Goal: Task Accomplishment & Management: Manage account settings

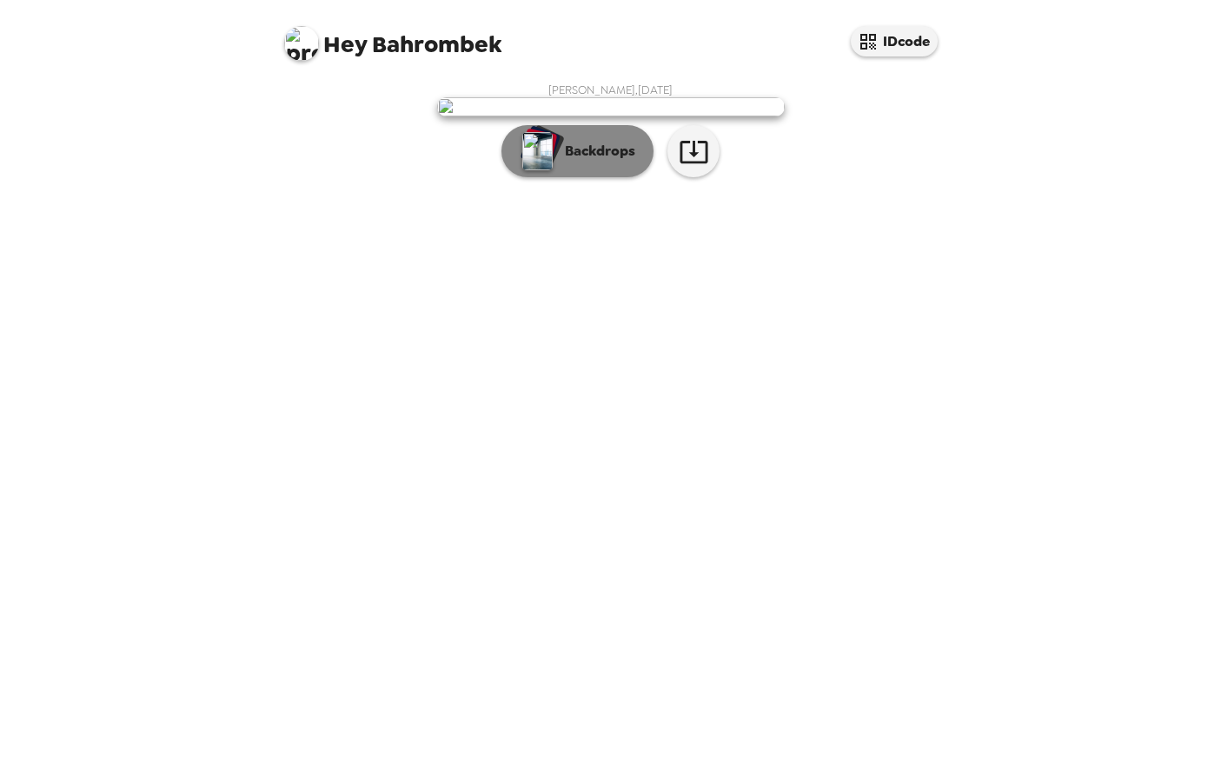
click at [567, 162] on p "Backdrops" at bounding box center [595, 151] width 79 height 21
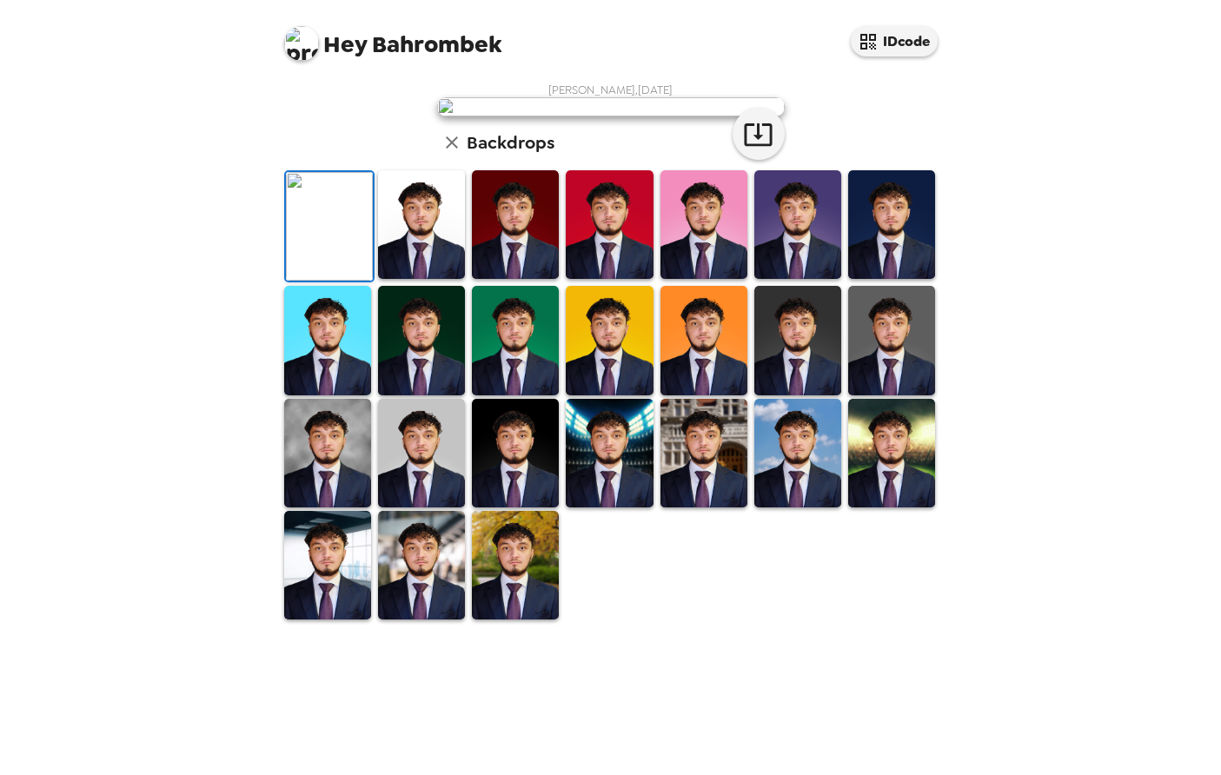
click at [966, 448] on div "Hey Bahrombek IDcode Bahrombek Barakaev , 09-19-2025 Backdrops" at bounding box center [610, 387] width 1221 height 775
click at [455, 279] on img at bounding box center [421, 224] width 87 height 109
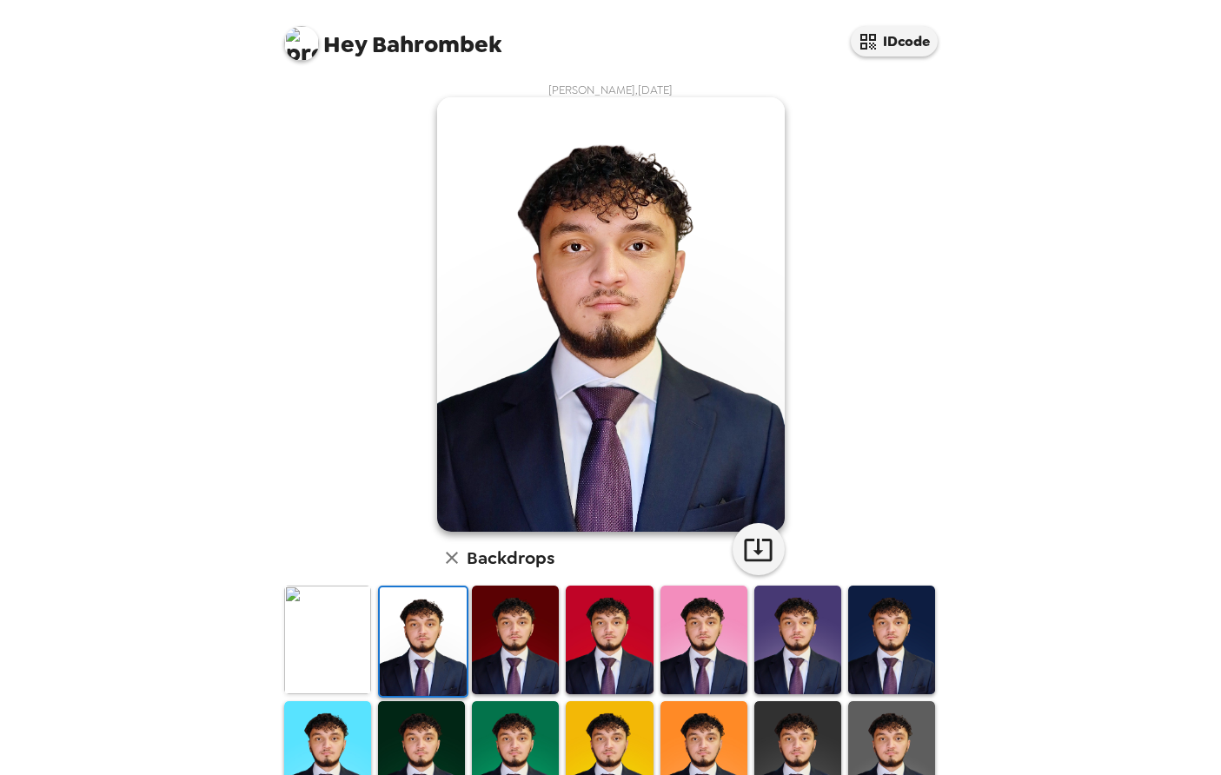
click at [887, 667] on img at bounding box center [891, 640] width 87 height 109
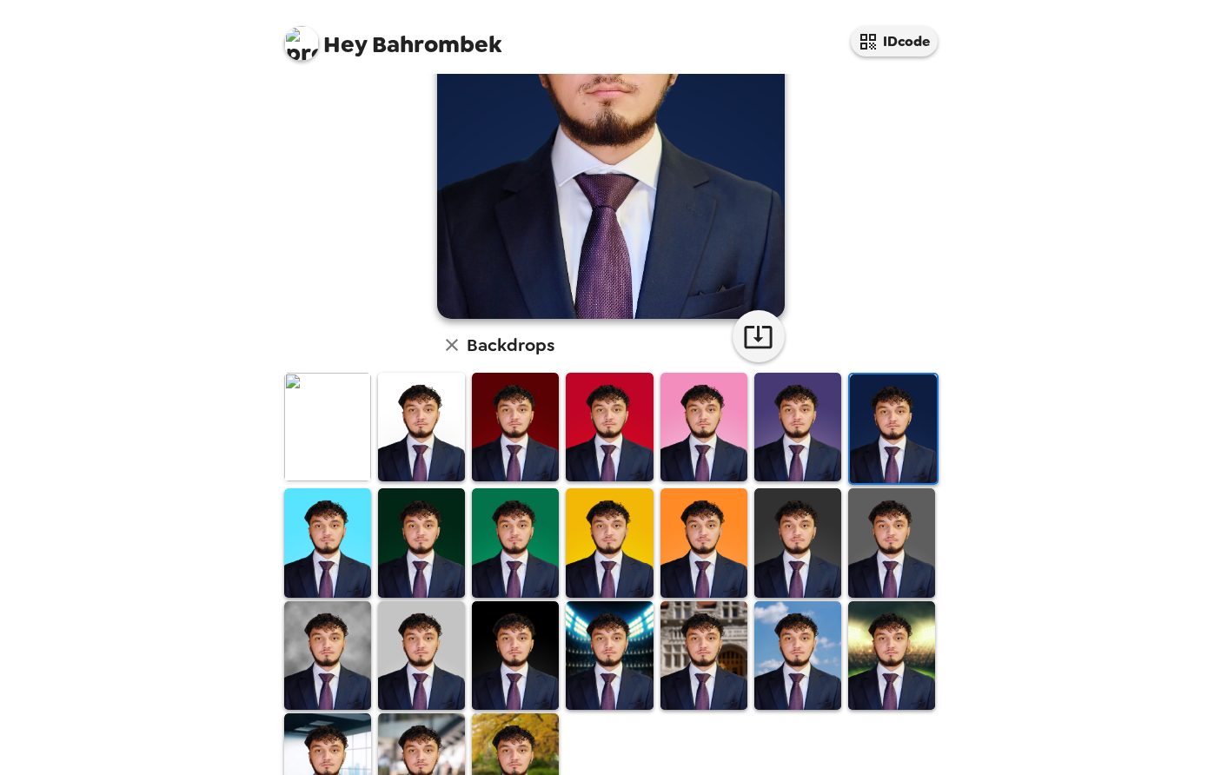
scroll to position [227, 0]
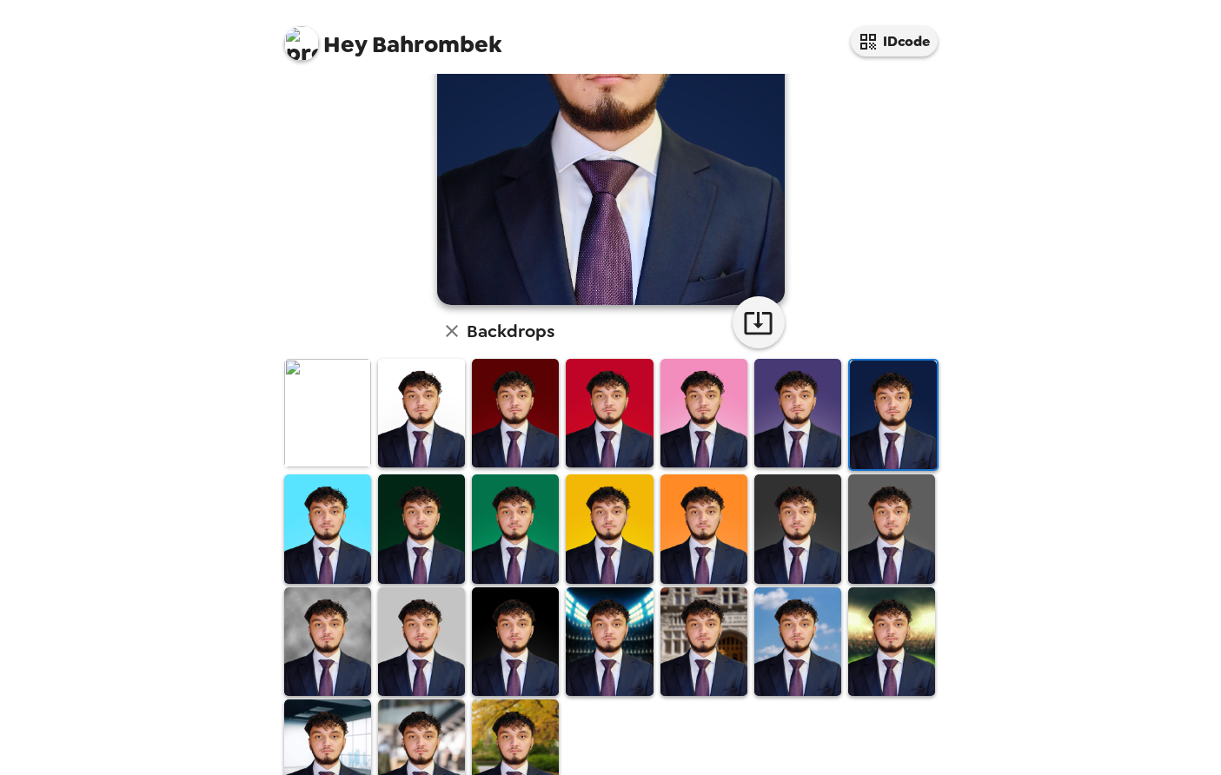
click at [785, 634] on img at bounding box center [797, 641] width 87 height 109
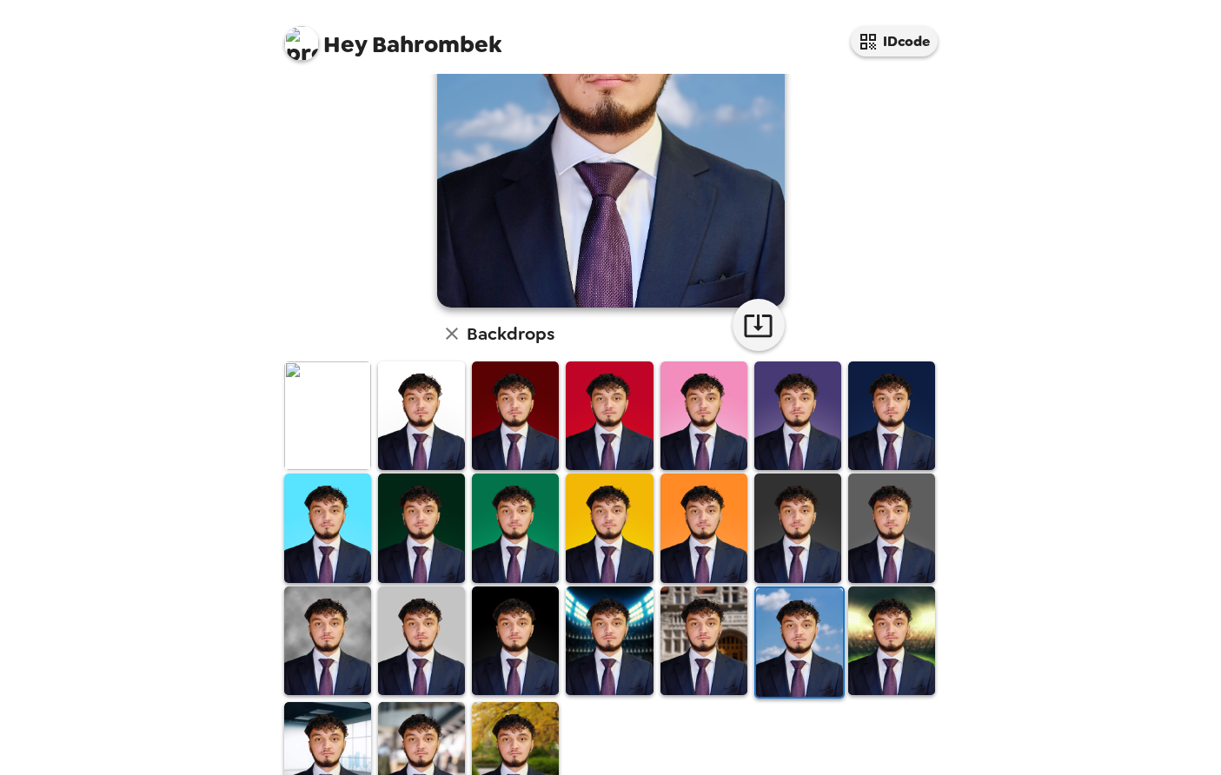
scroll to position [230, 0]
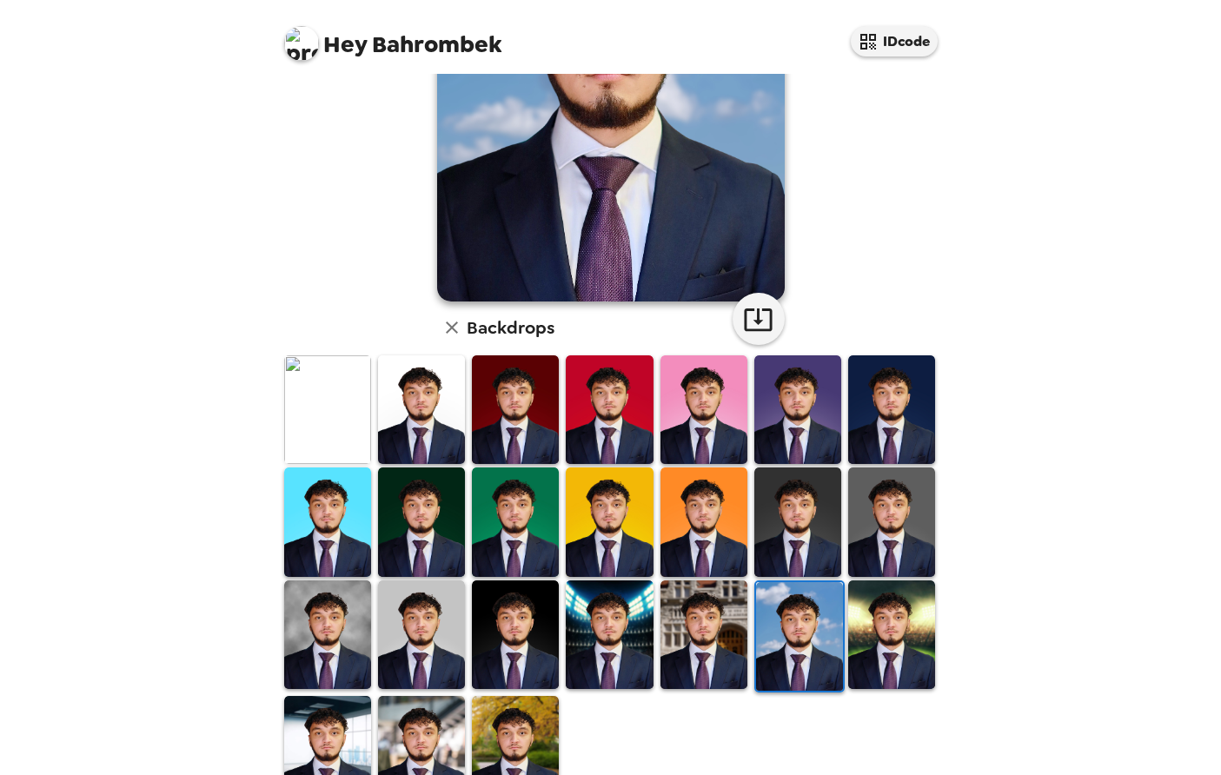
click at [731, 622] on img at bounding box center [703, 635] width 87 height 109
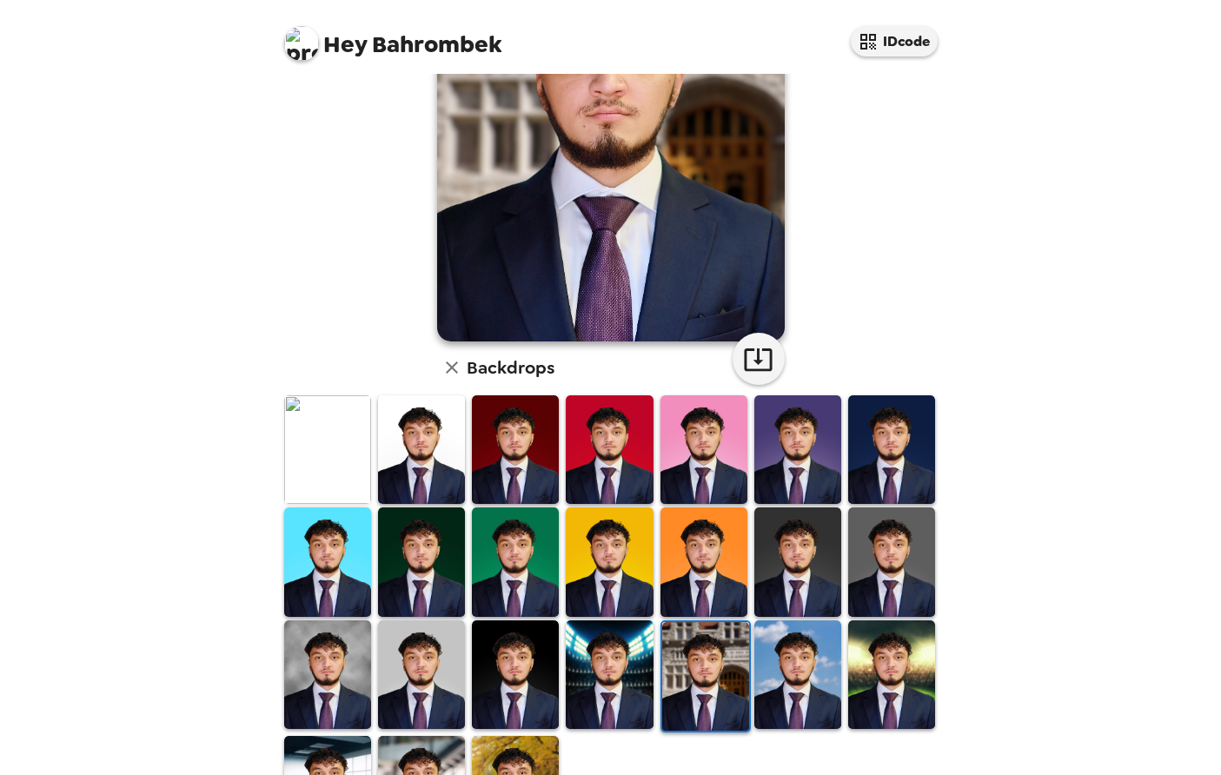
scroll to position [256, 0]
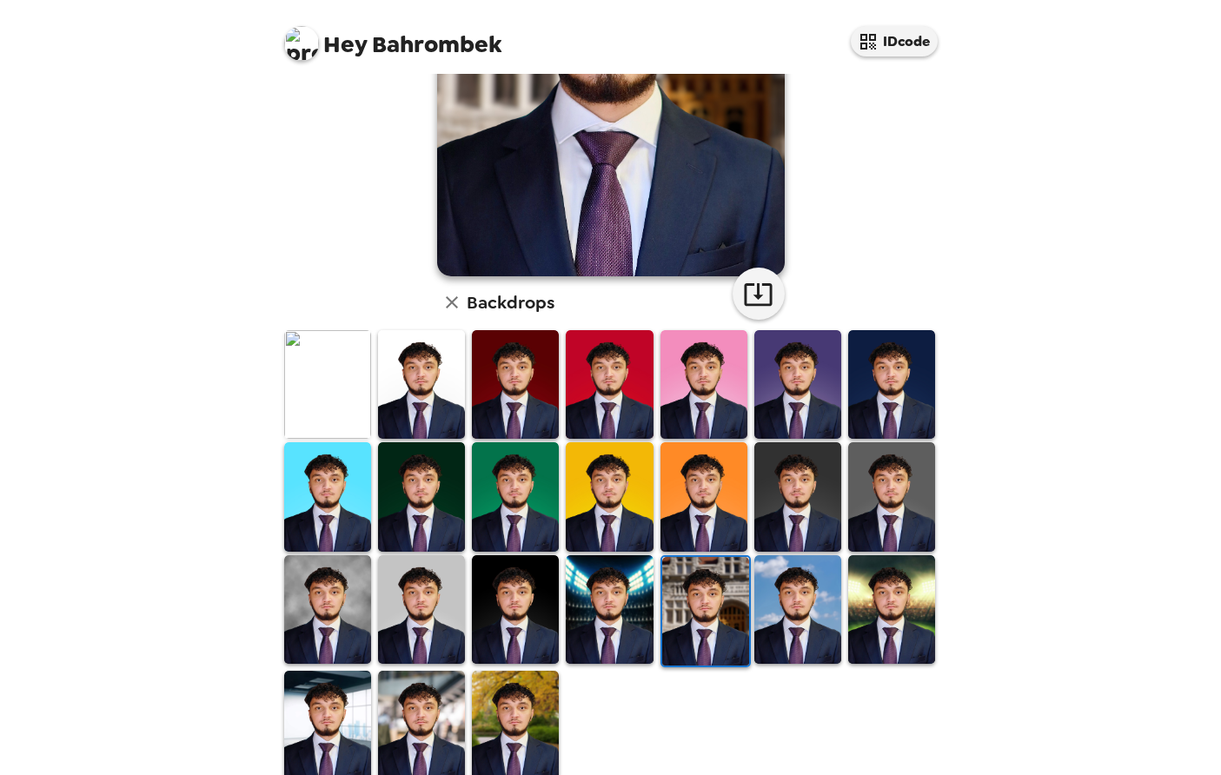
click at [454, 385] on img at bounding box center [421, 384] width 87 height 109
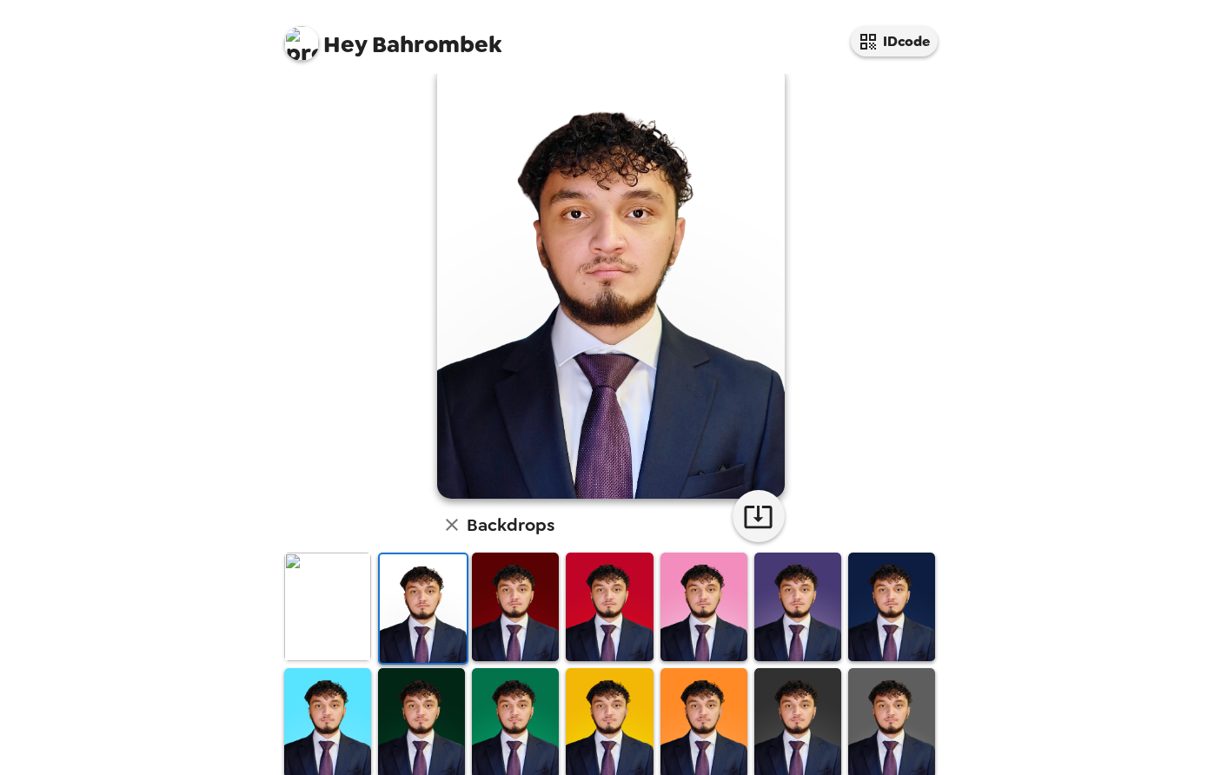
scroll to position [280, 0]
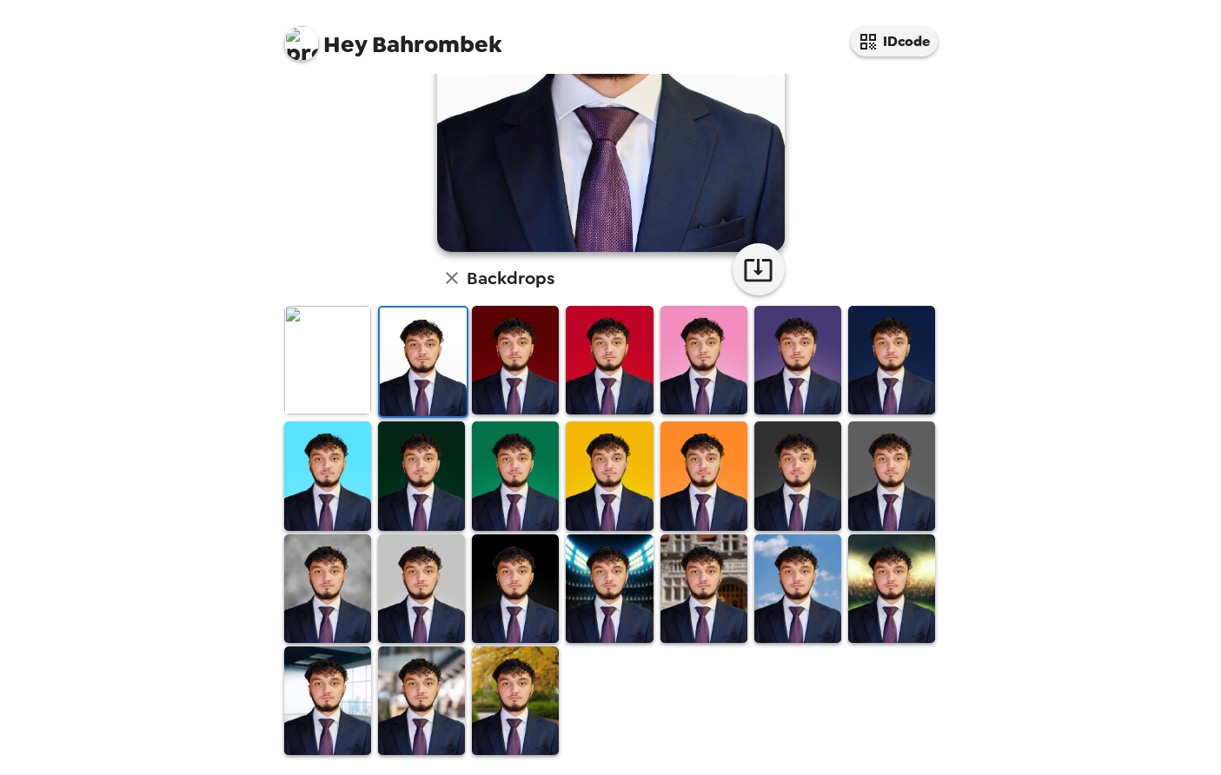
click at [790, 376] on img at bounding box center [797, 360] width 87 height 109
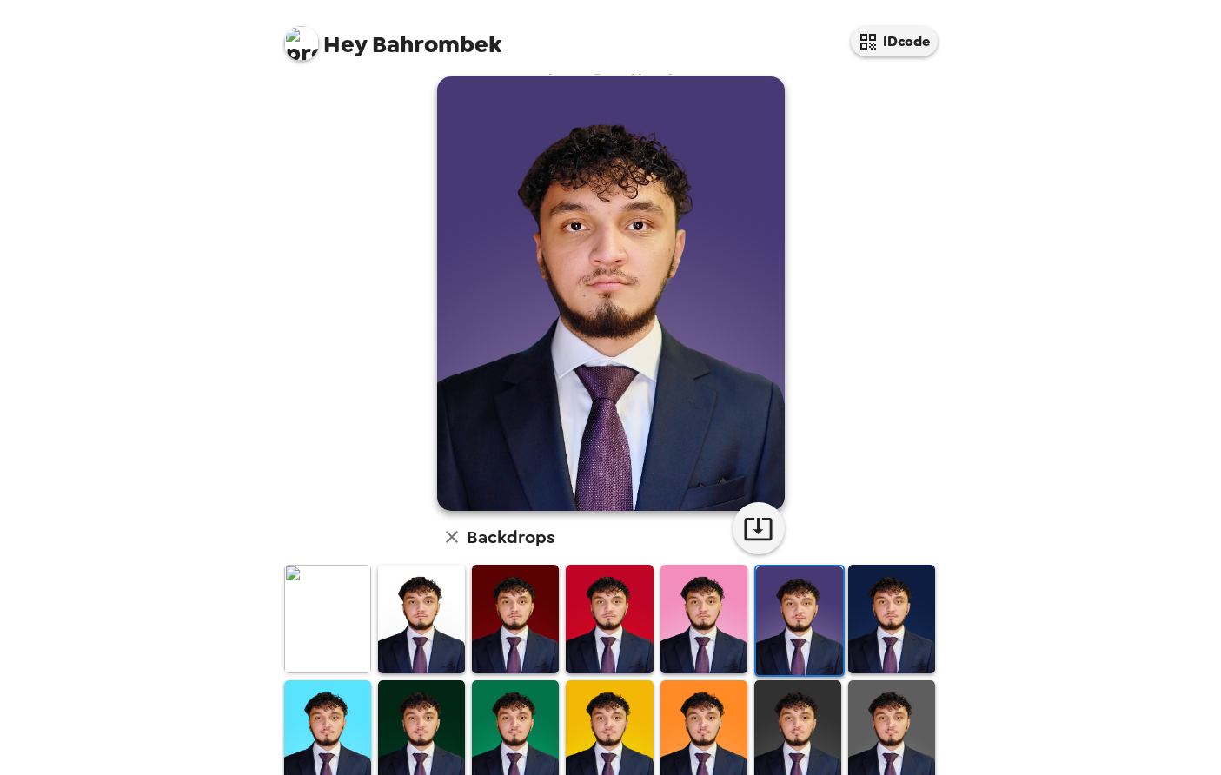
scroll to position [0, 0]
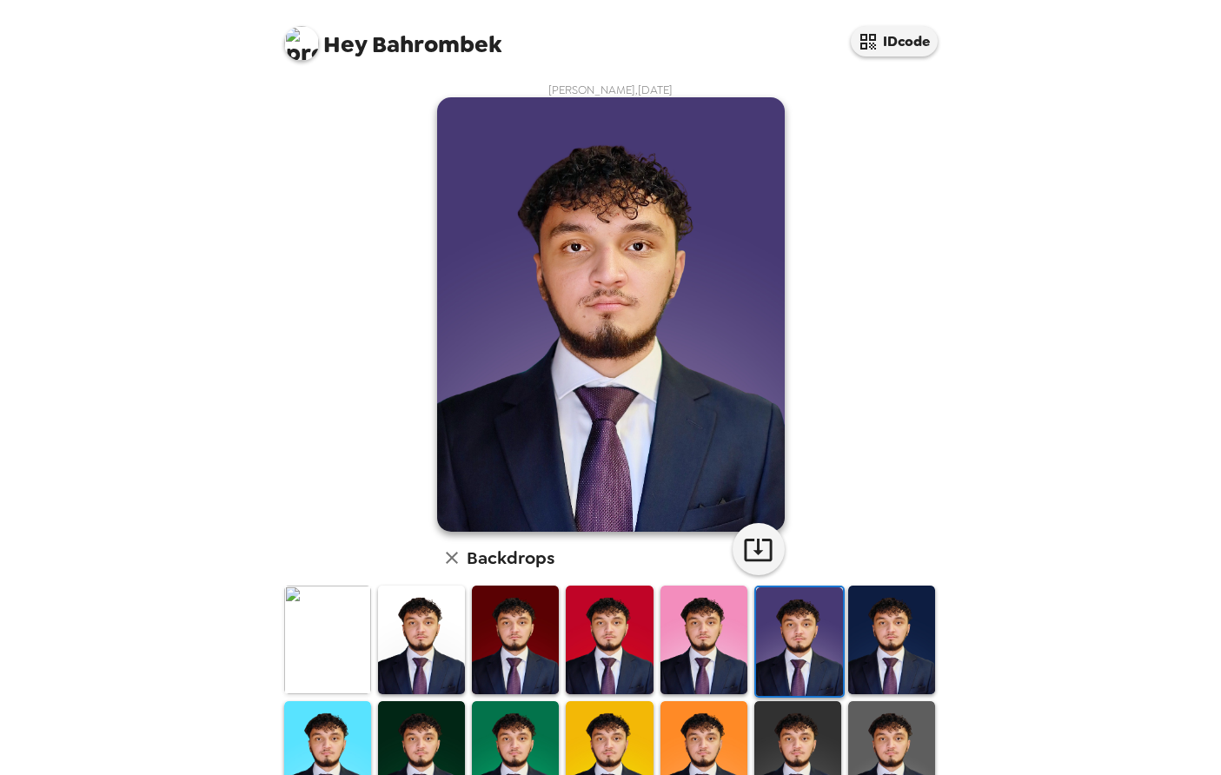
click at [880, 676] on img at bounding box center [891, 640] width 87 height 109
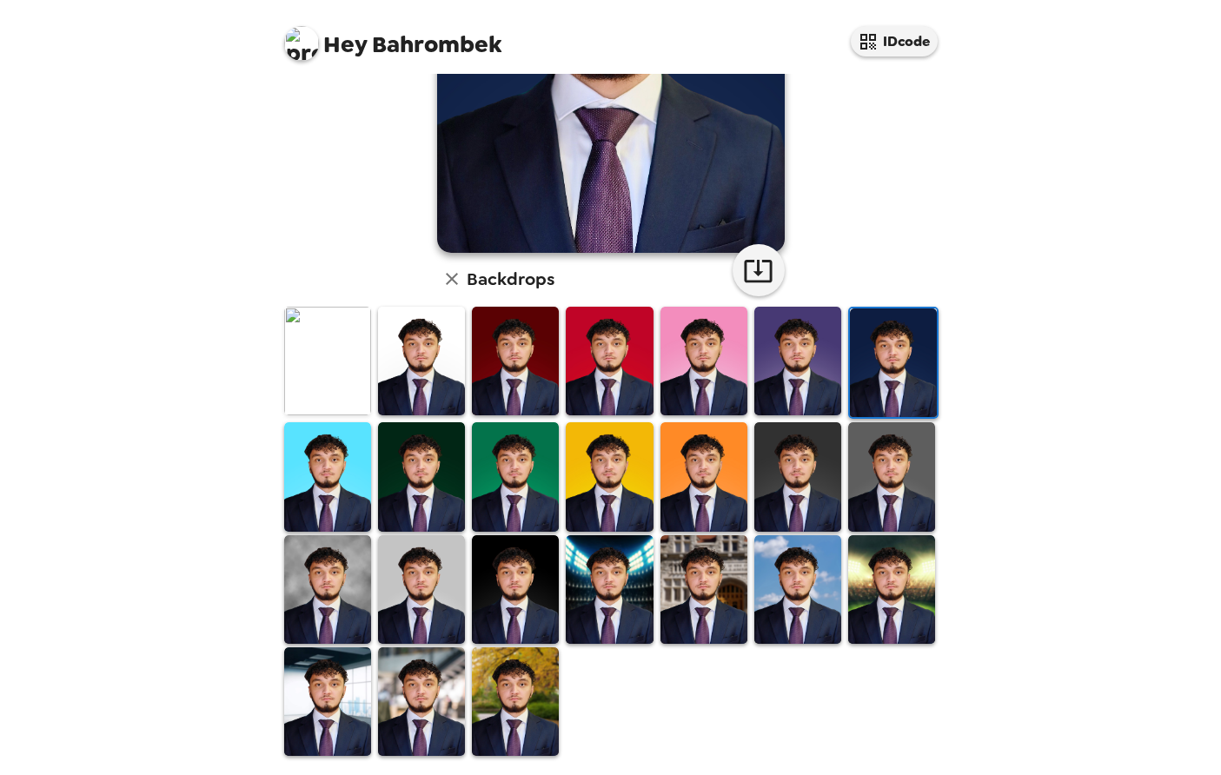
scroll to position [289, 0]
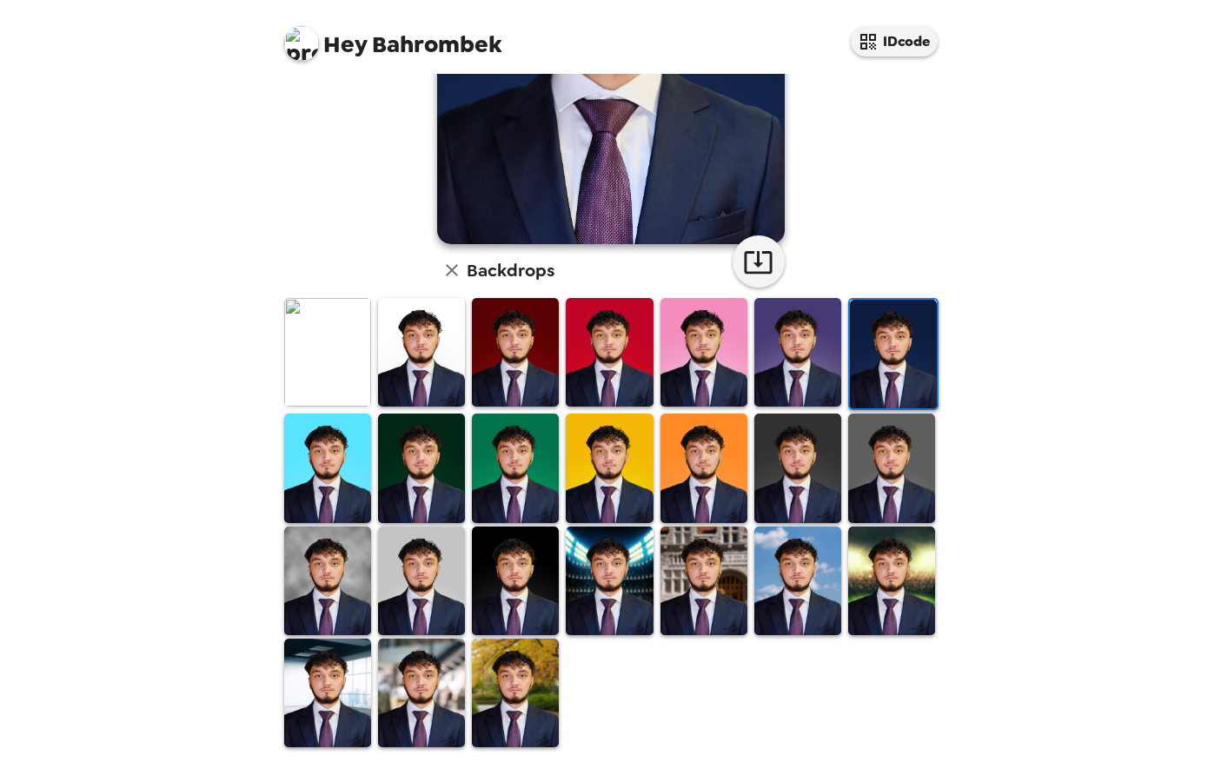
click at [323, 687] on img at bounding box center [327, 693] width 87 height 109
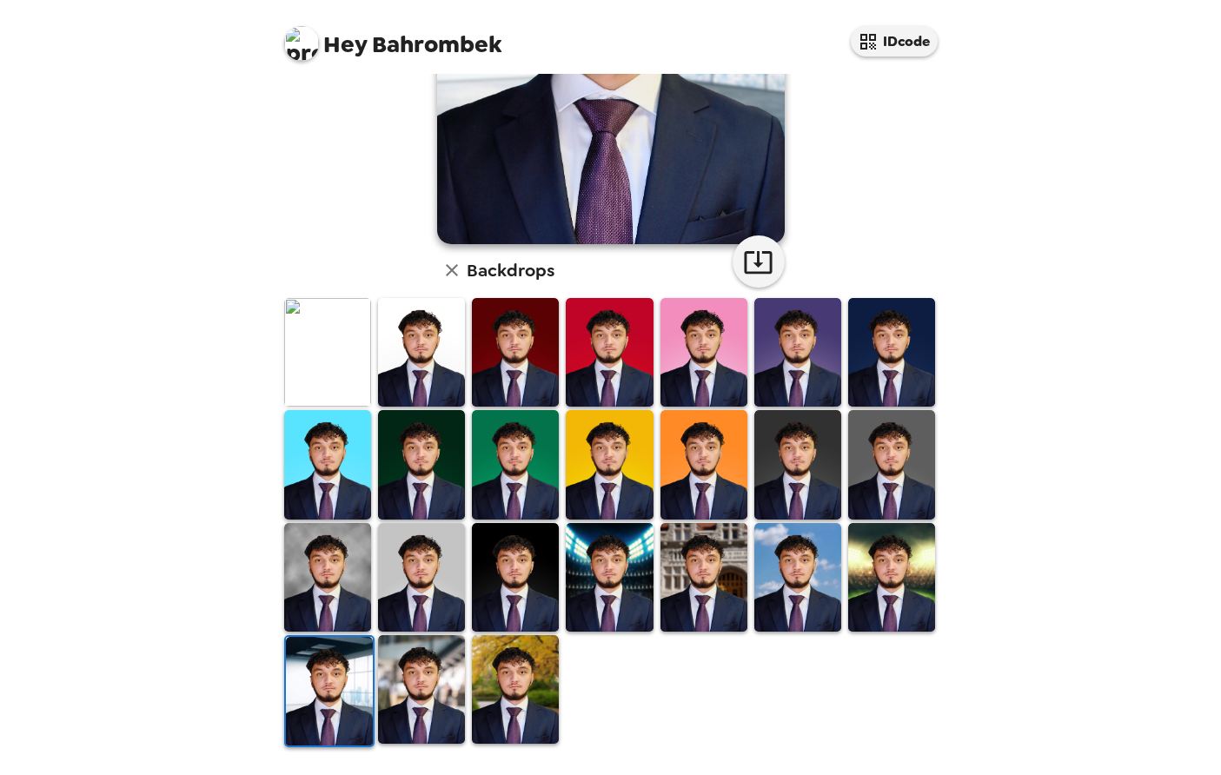
click at [312, 585] on img at bounding box center [327, 577] width 87 height 109
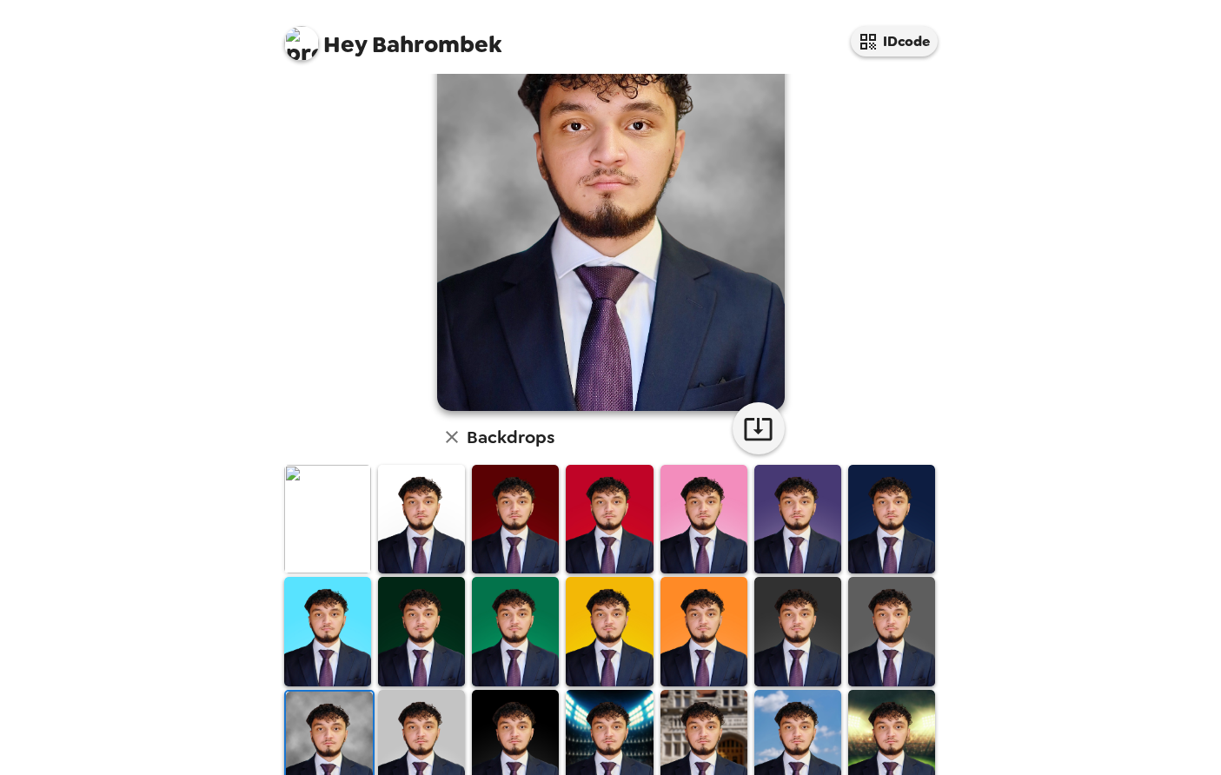
scroll to position [0, 0]
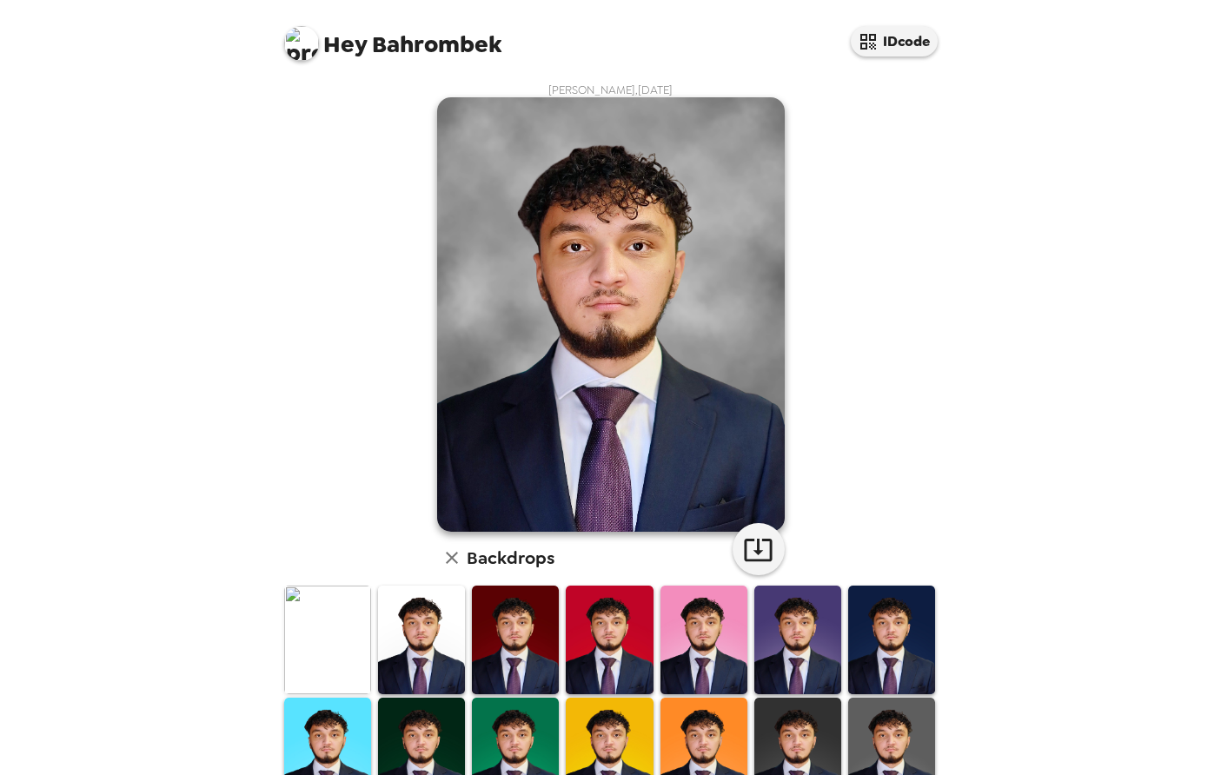
click at [889, 649] on img at bounding box center [891, 640] width 87 height 109
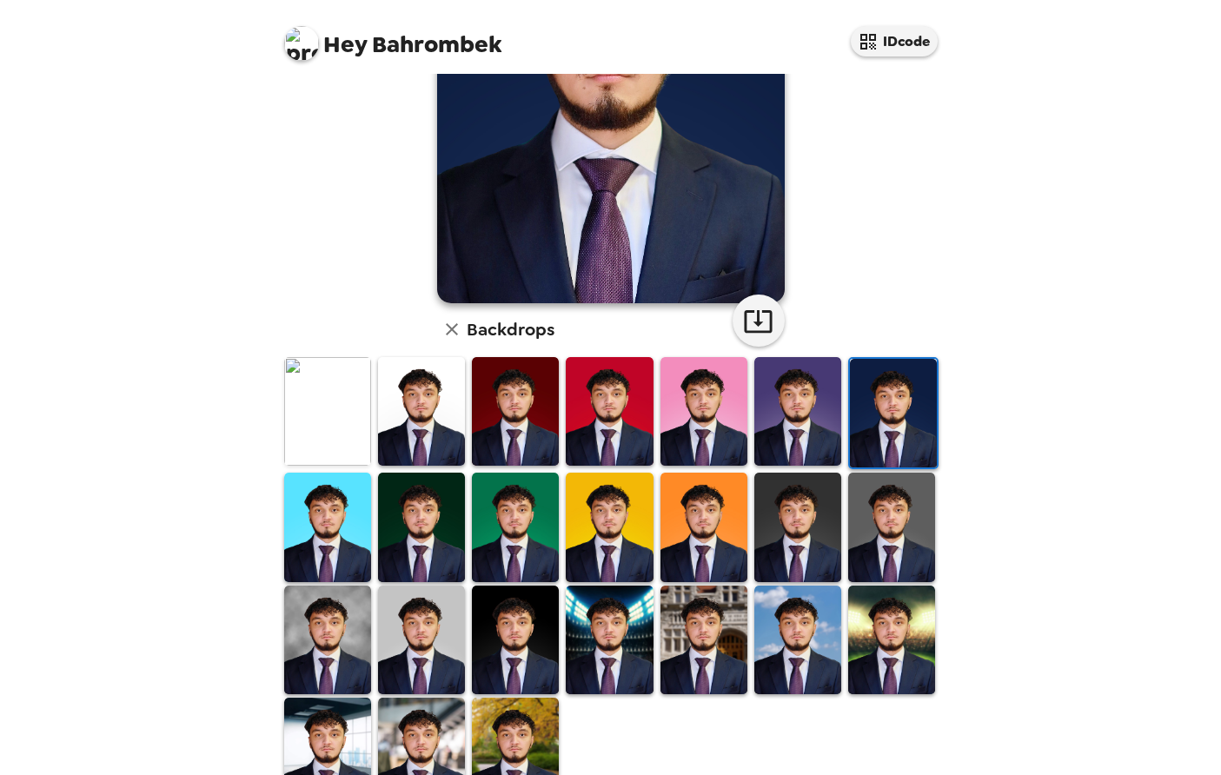
scroll to position [289, 0]
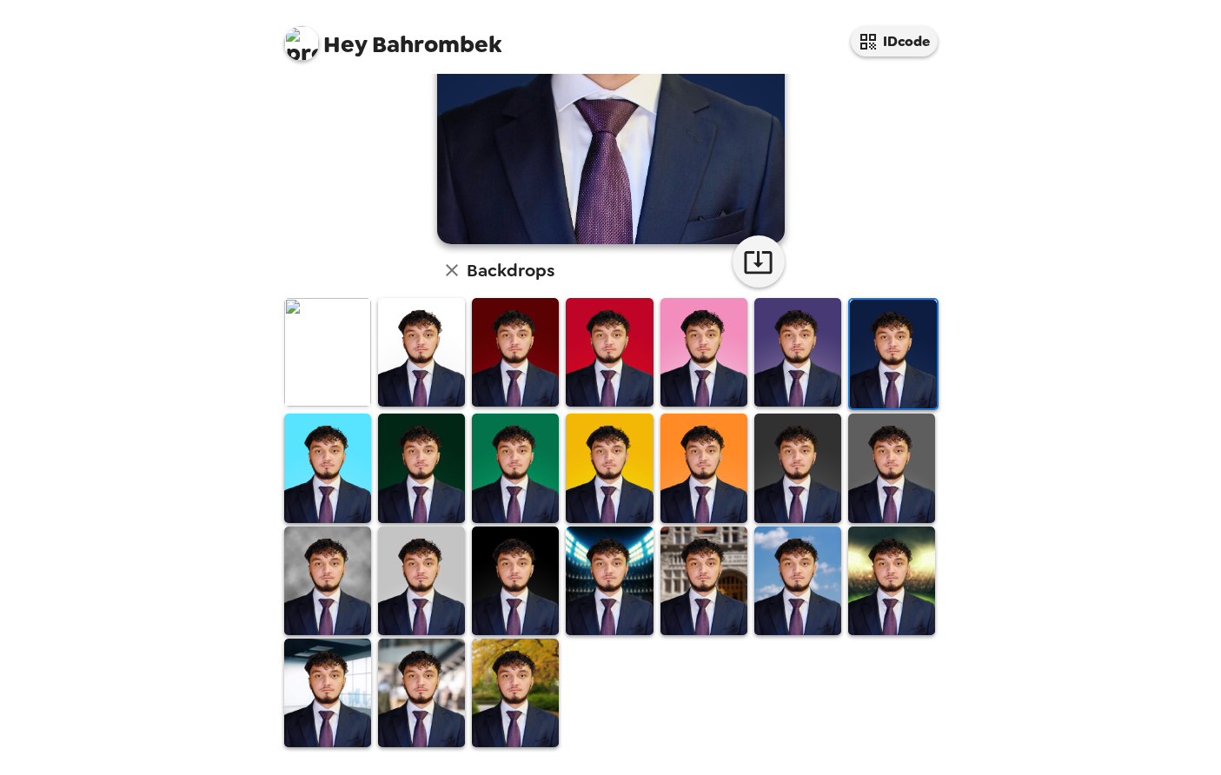
click at [707, 570] on img at bounding box center [703, 581] width 87 height 109
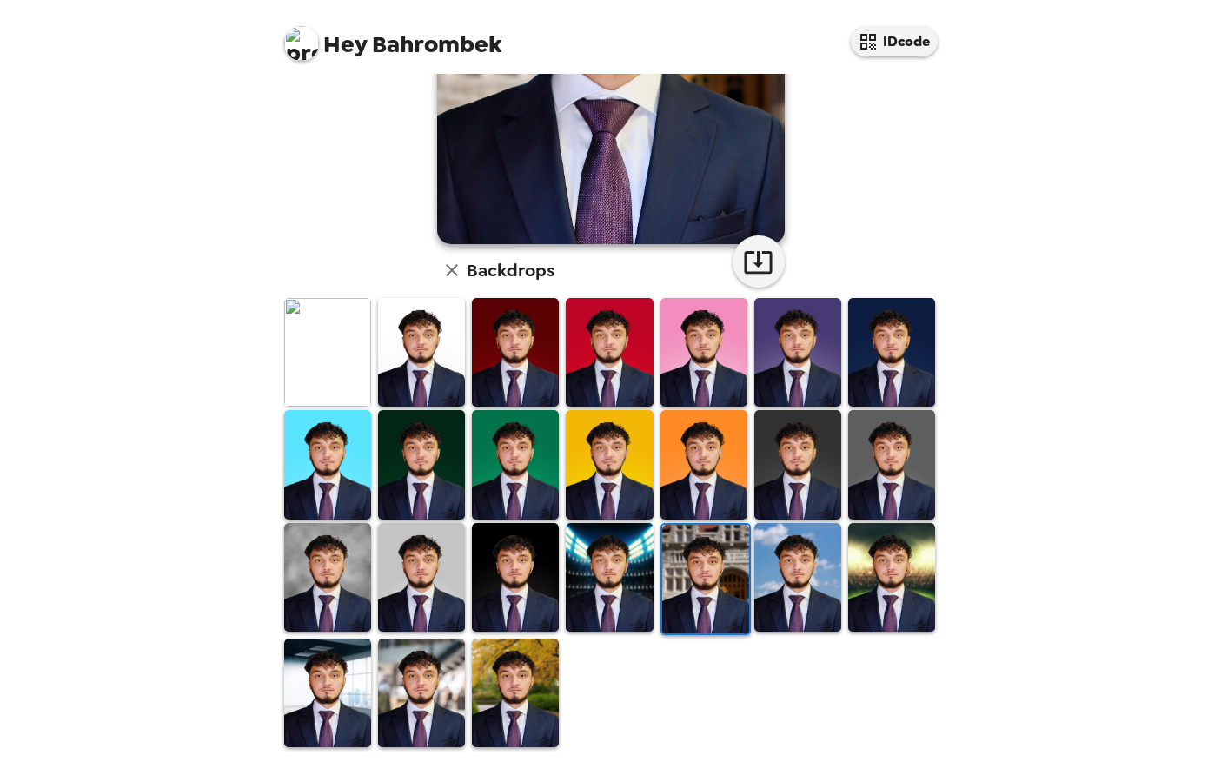
click at [839, 574] on img at bounding box center [797, 577] width 87 height 109
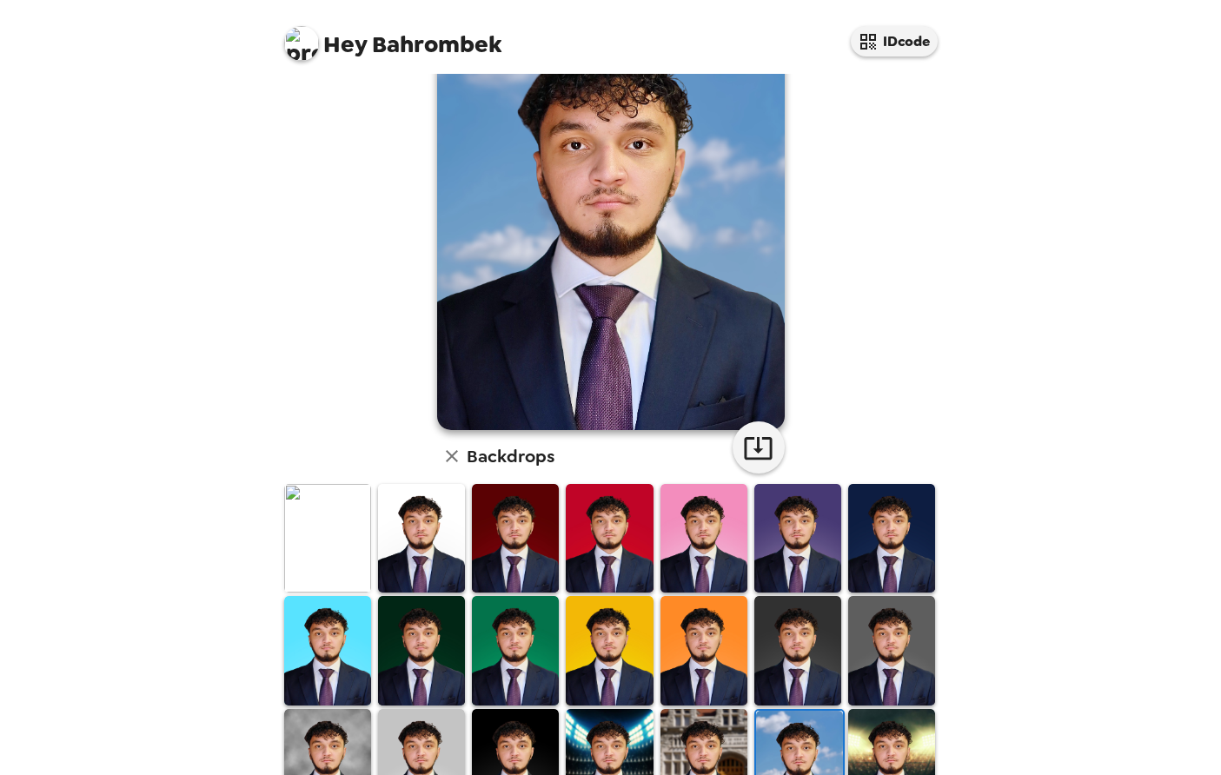
scroll to position [194, 0]
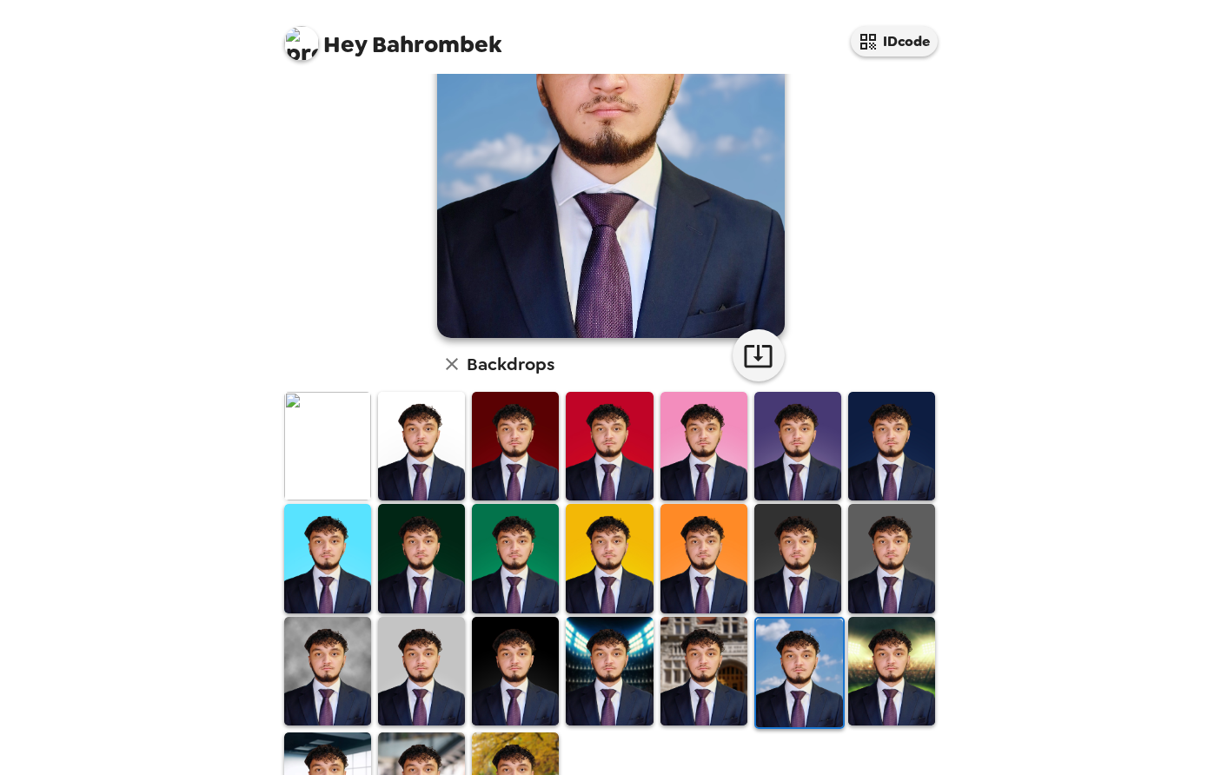
click at [900, 647] on img at bounding box center [891, 671] width 87 height 109
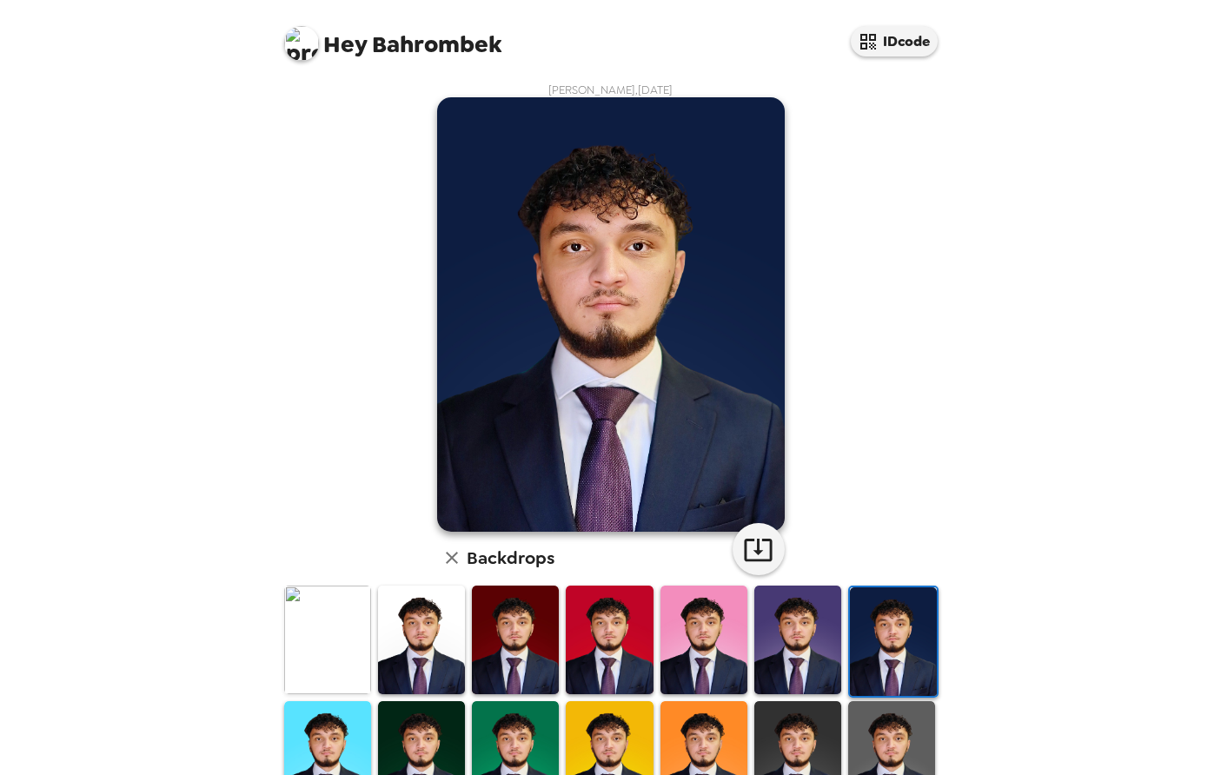
scroll to position [81, 0]
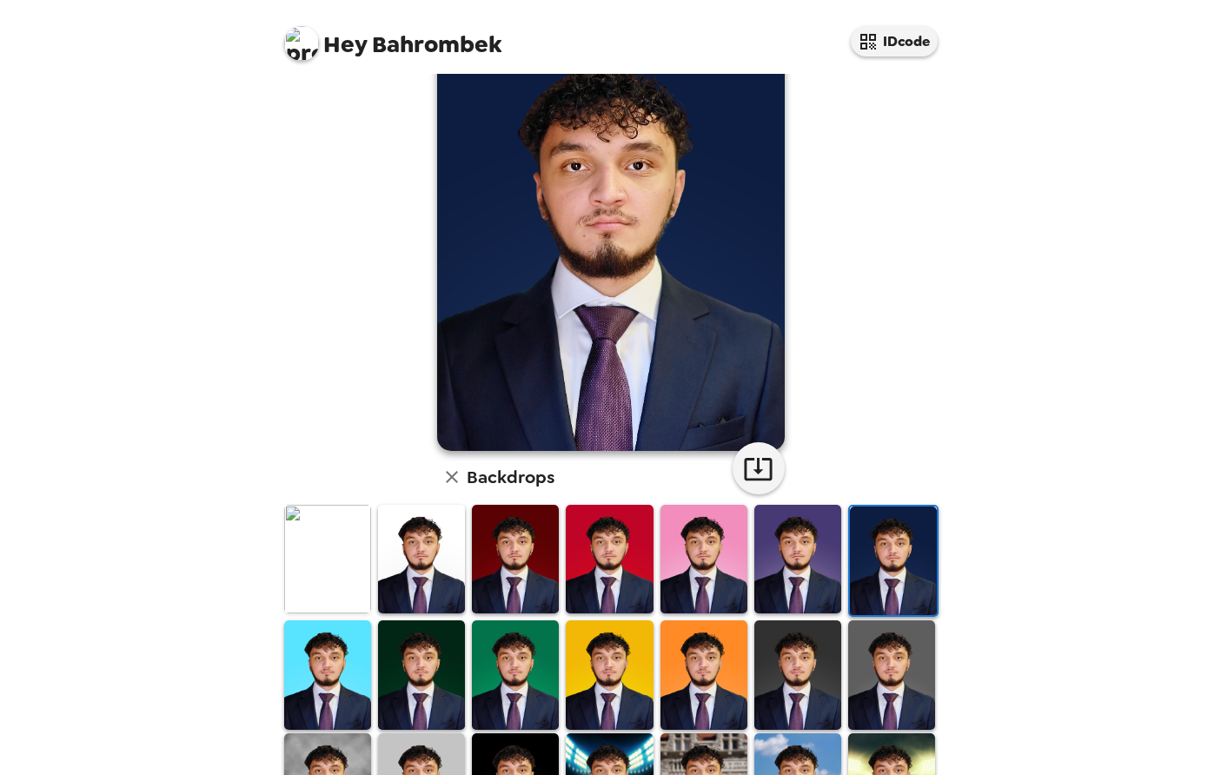
click at [885, 549] on img at bounding box center [893, 561] width 87 height 109
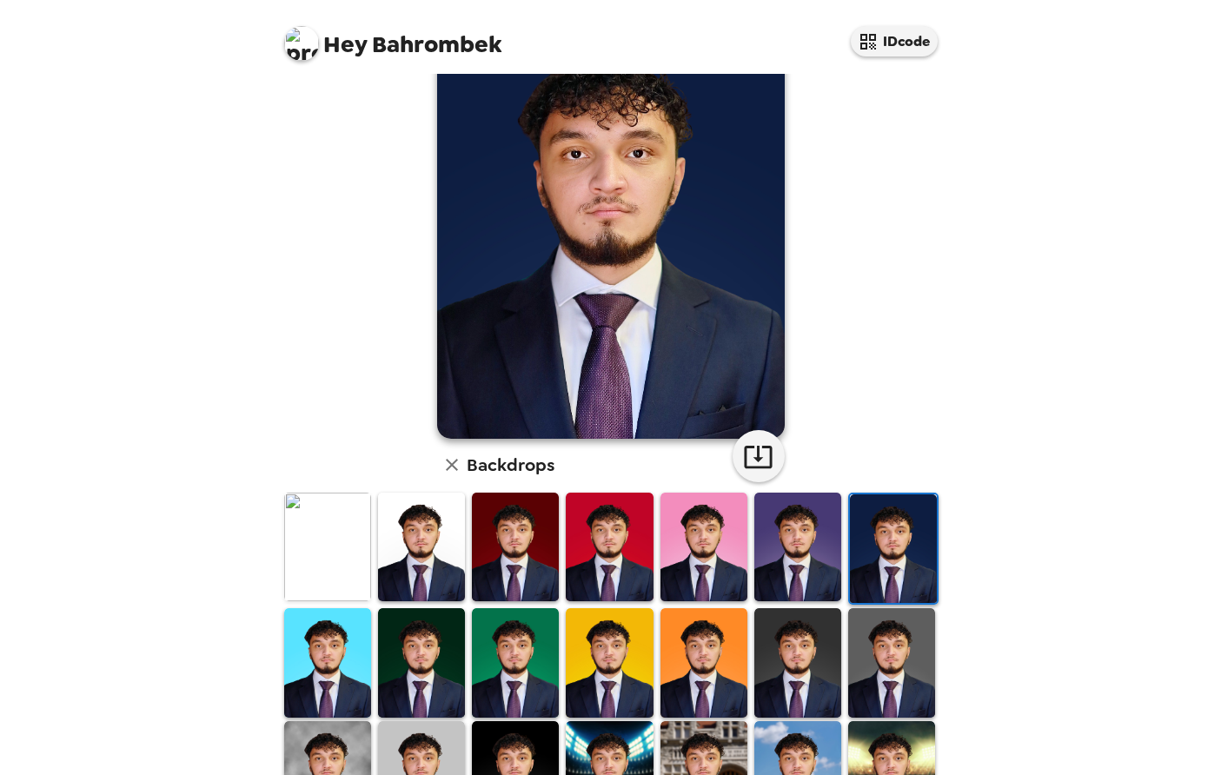
scroll to position [140, 0]
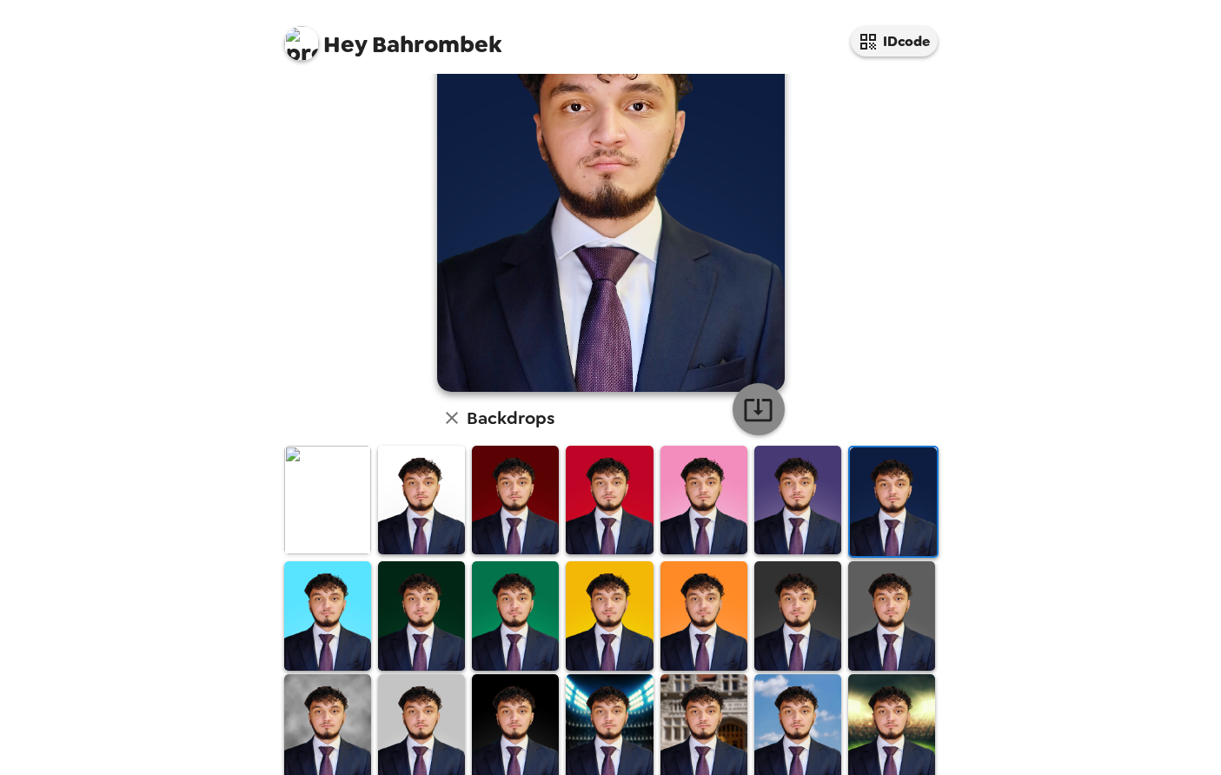
click at [760, 413] on icon "button" at bounding box center [758, 410] width 28 height 23
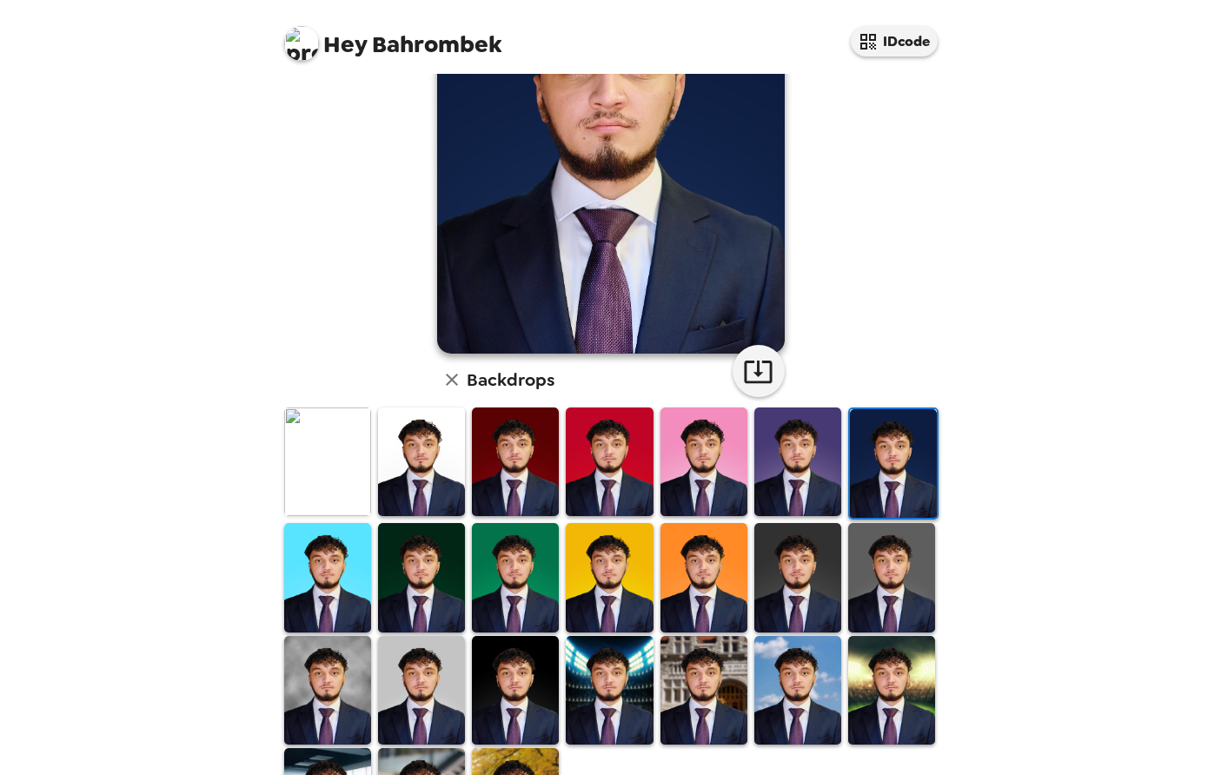
scroll to position [289, 0]
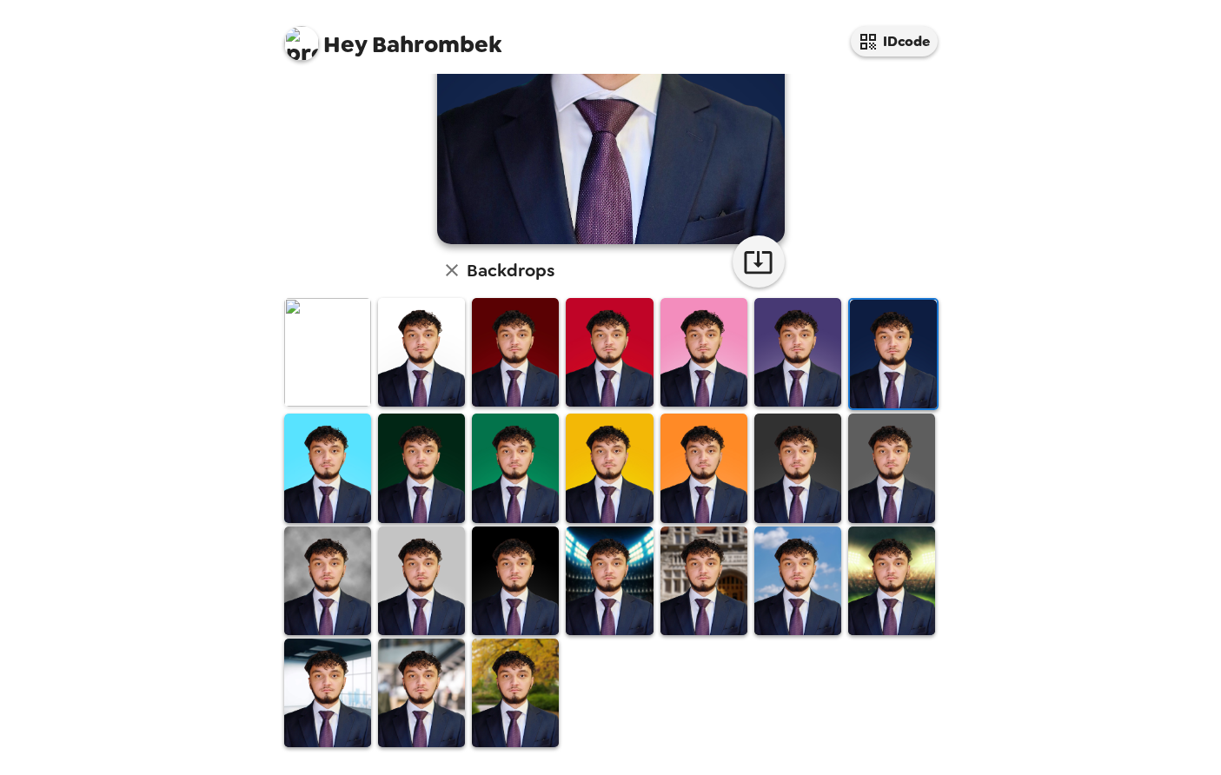
click at [453, 273] on icon "button" at bounding box center [451, 270] width 21 height 21
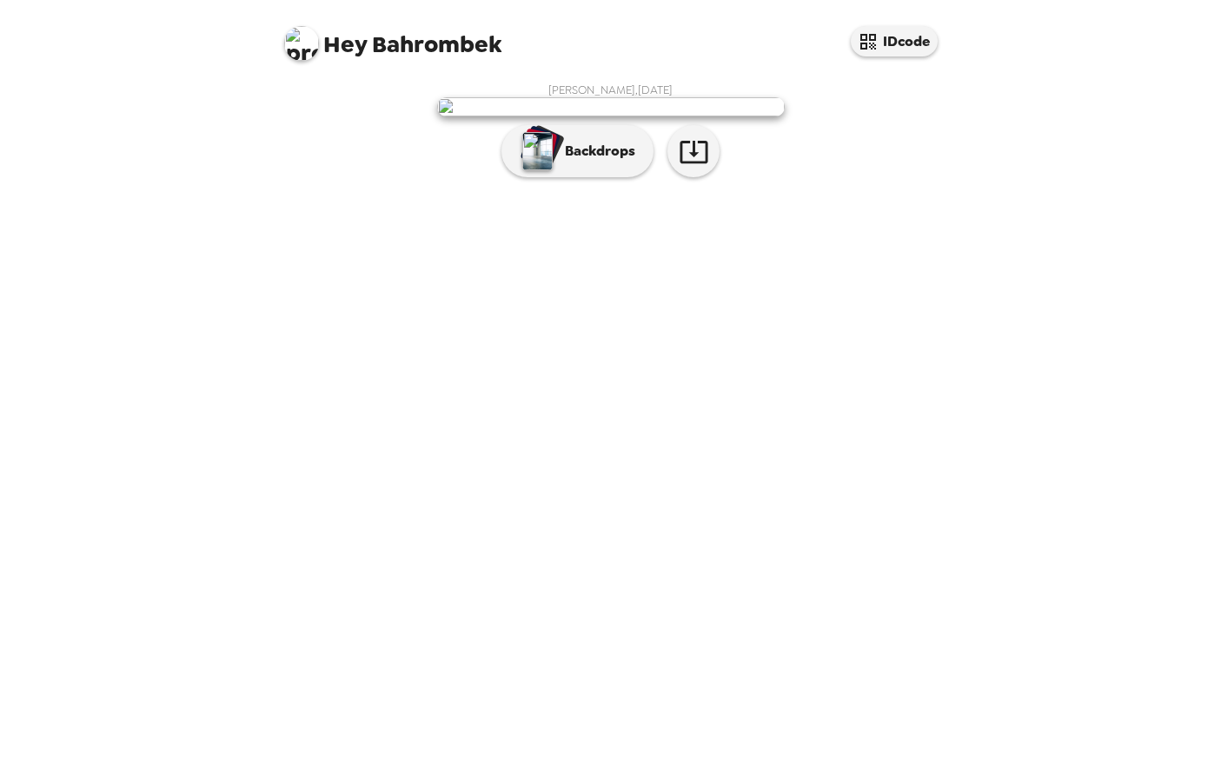
scroll to position [0, 0]
click at [601, 162] on p "Backdrops" at bounding box center [595, 151] width 79 height 21
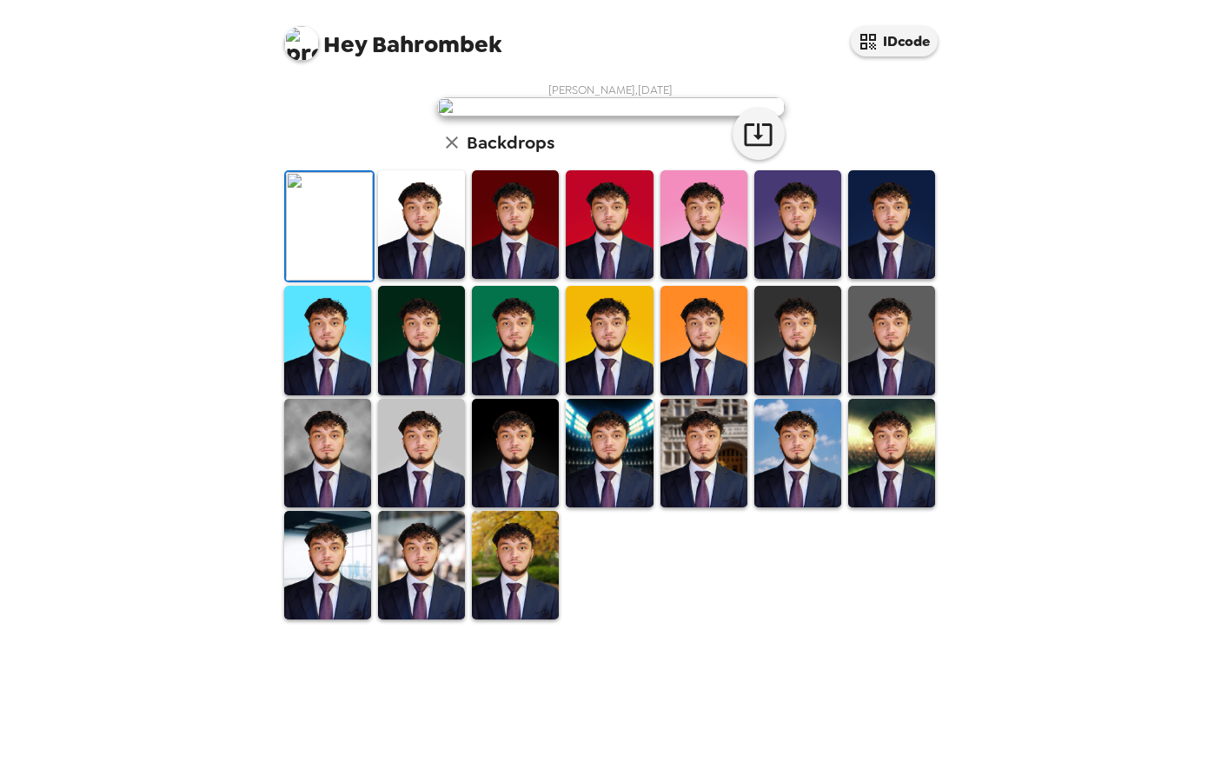
click at [438, 279] on img at bounding box center [421, 224] width 87 height 109
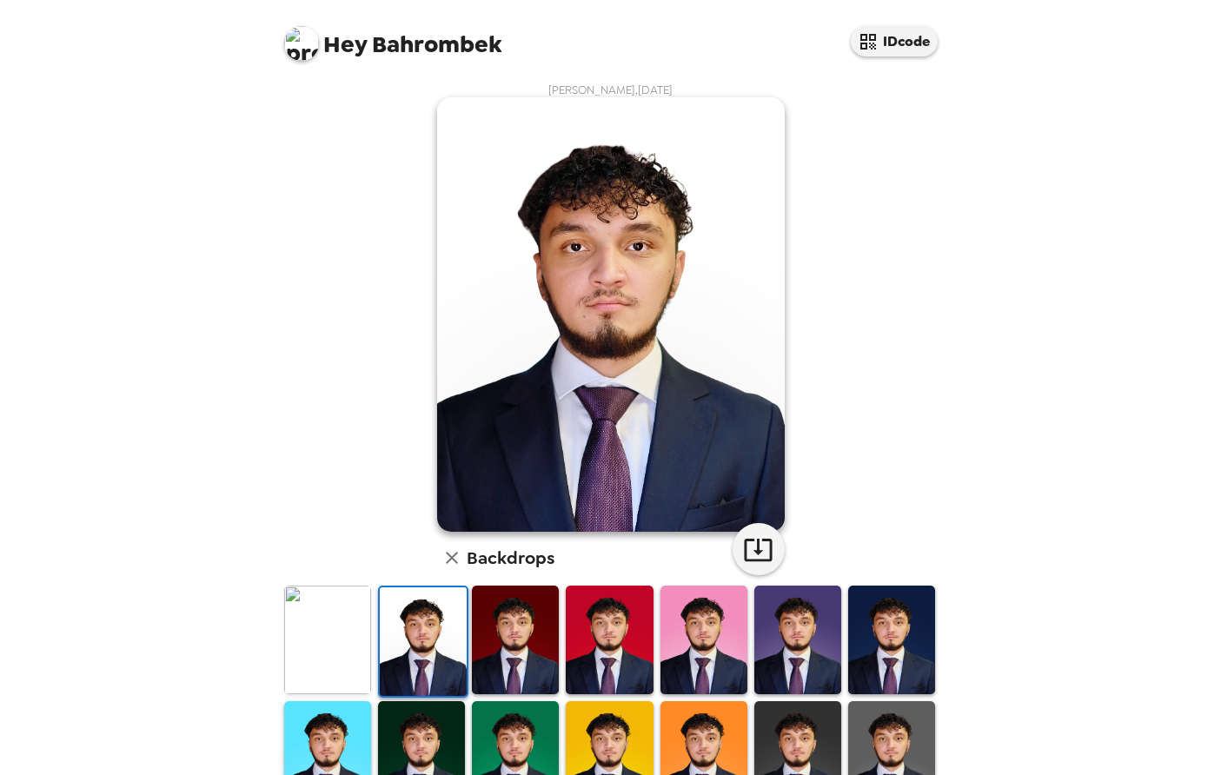
click at [519, 651] on img at bounding box center [515, 640] width 87 height 109
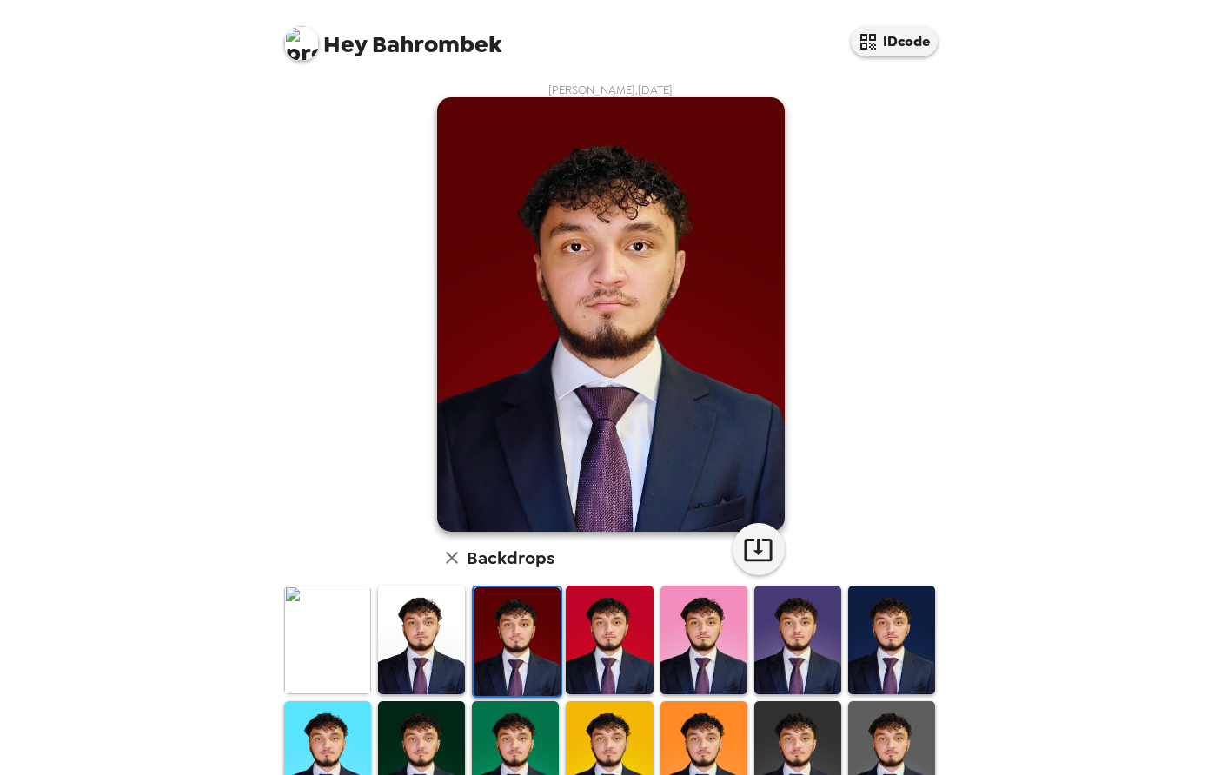
click at [679, 638] on img at bounding box center [703, 640] width 87 height 109
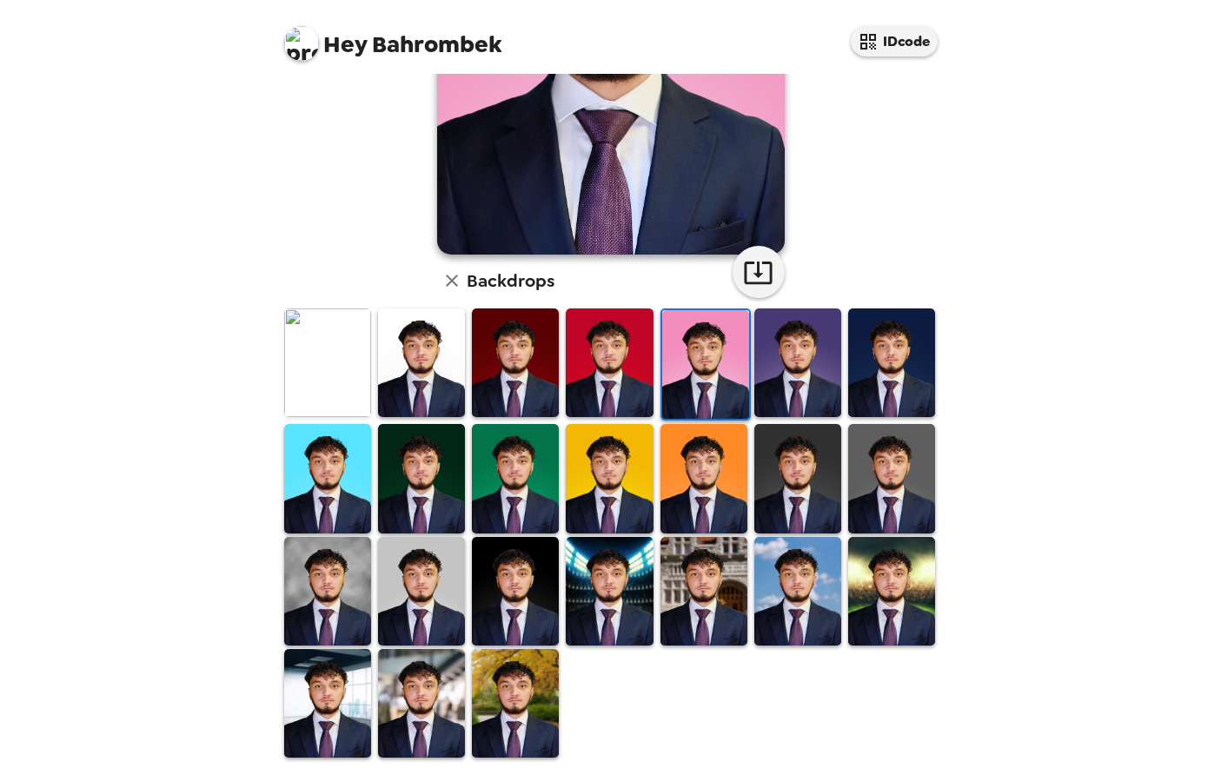
click at [402, 599] on img at bounding box center [421, 591] width 87 height 109
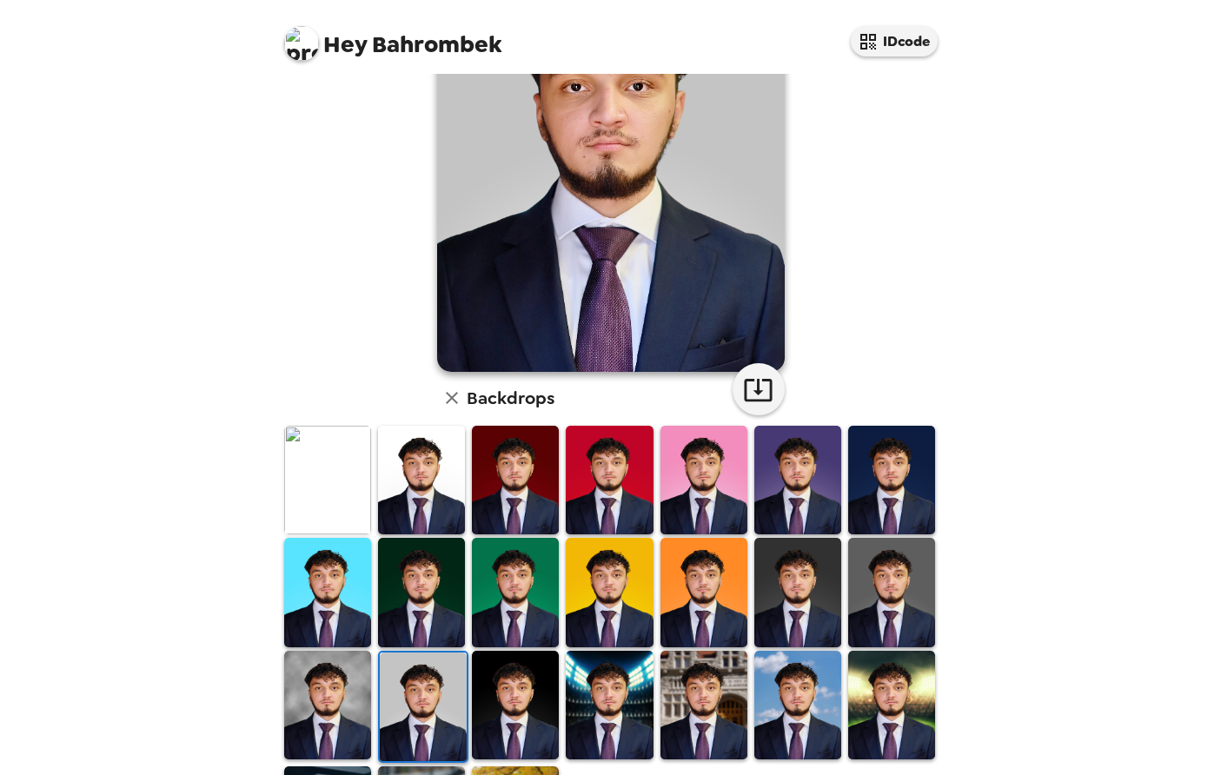
scroll to position [169, 0]
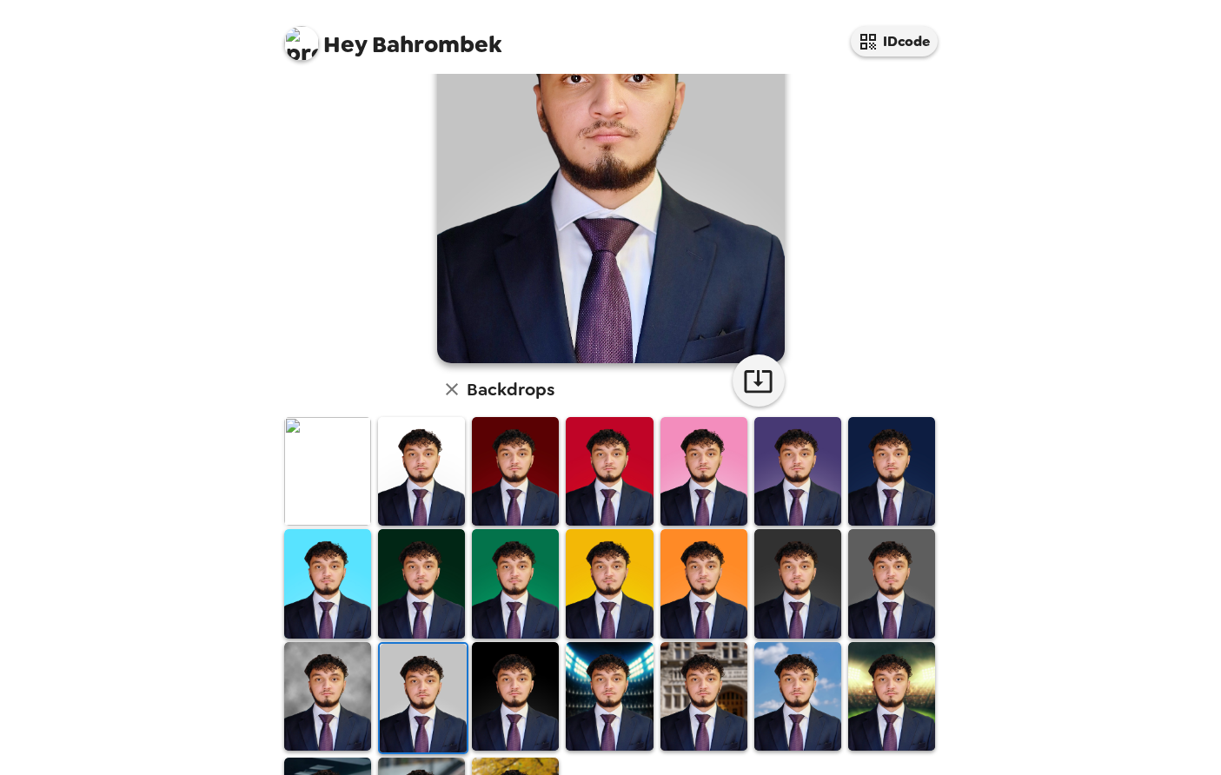
click at [335, 698] on img at bounding box center [327, 696] width 87 height 109
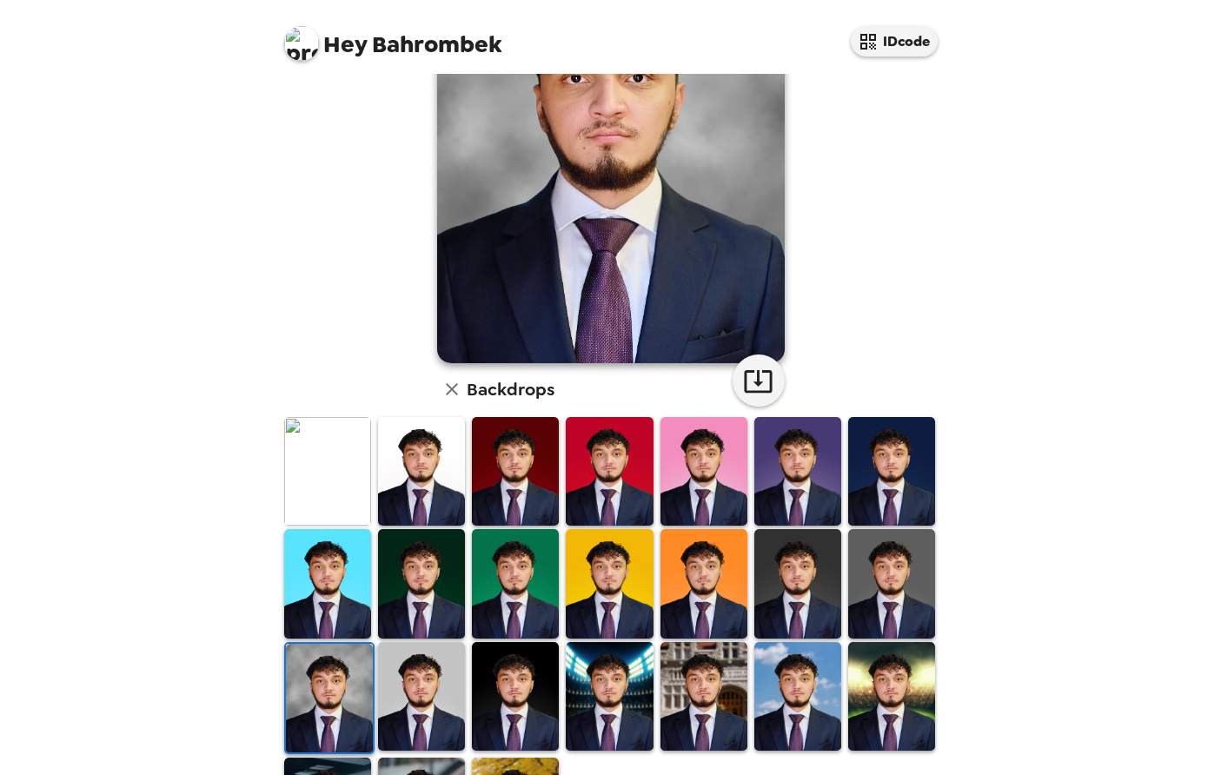
scroll to position [0, 0]
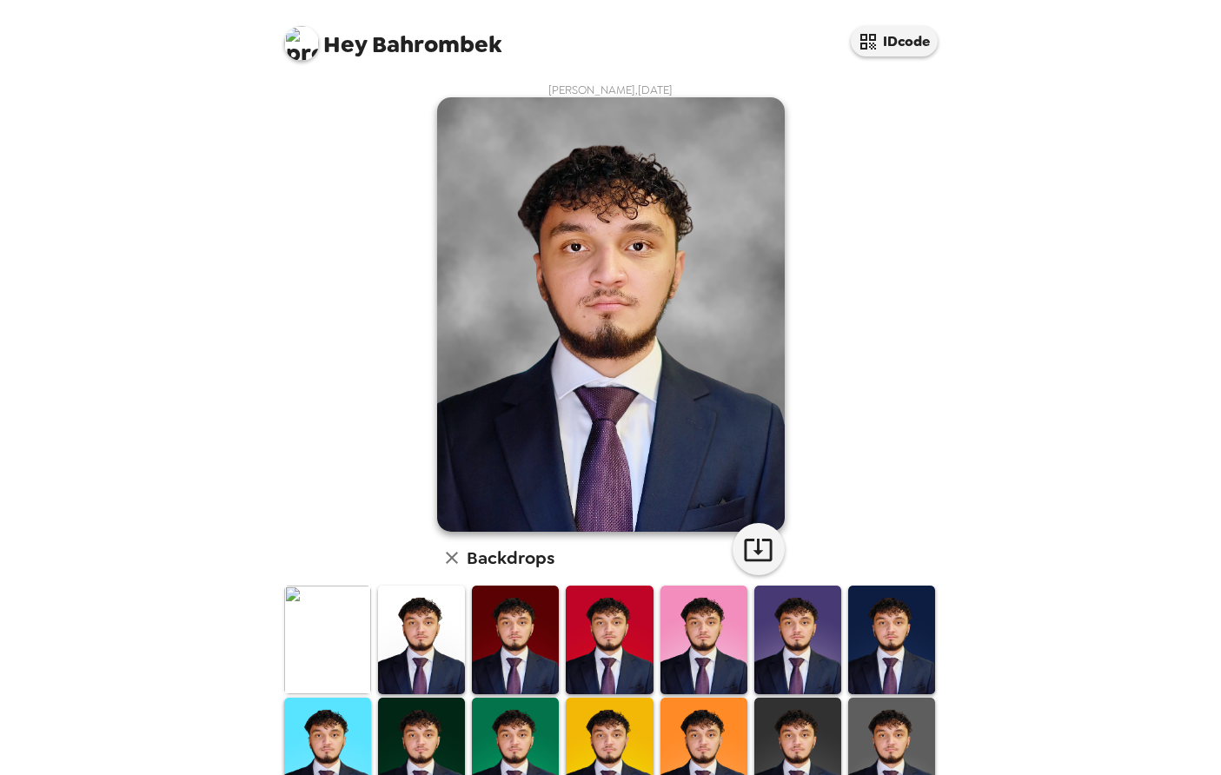
click at [428, 615] on img at bounding box center [421, 640] width 87 height 109
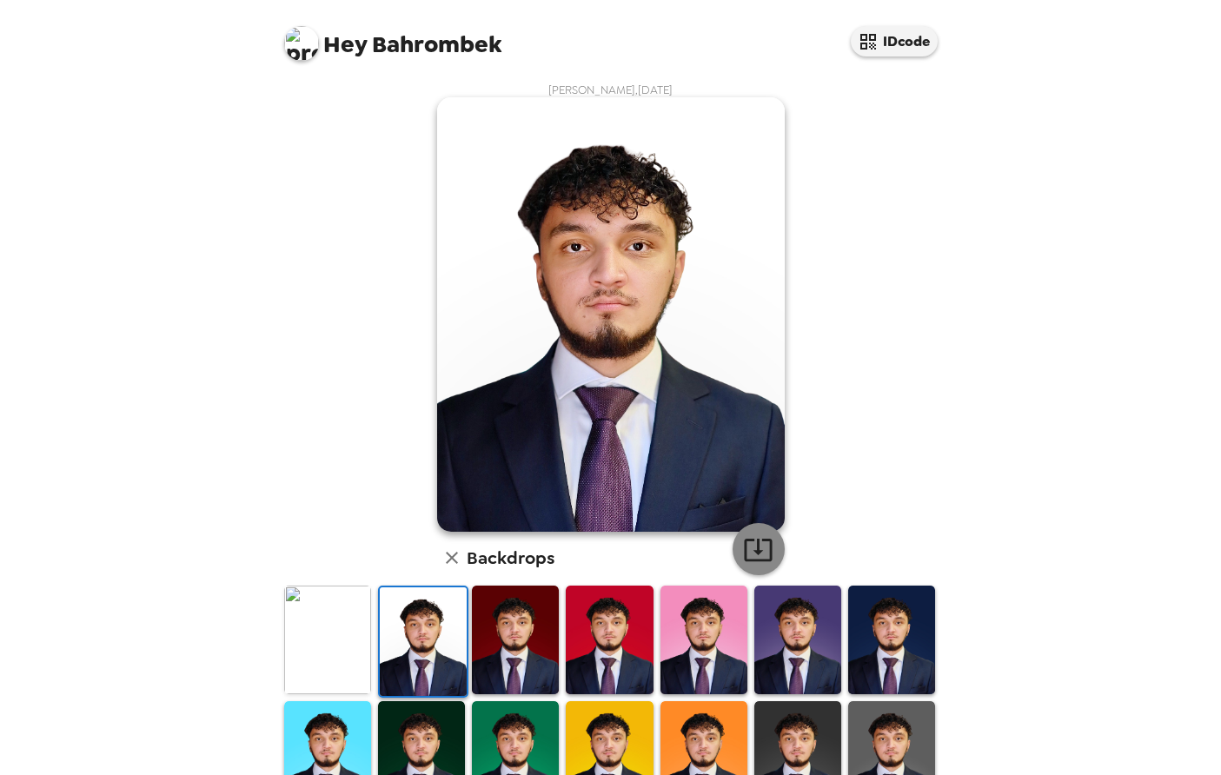
click at [750, 557] on icon "button" at bounding box center [758, 549] width 30 height 30
